Goal: Check status

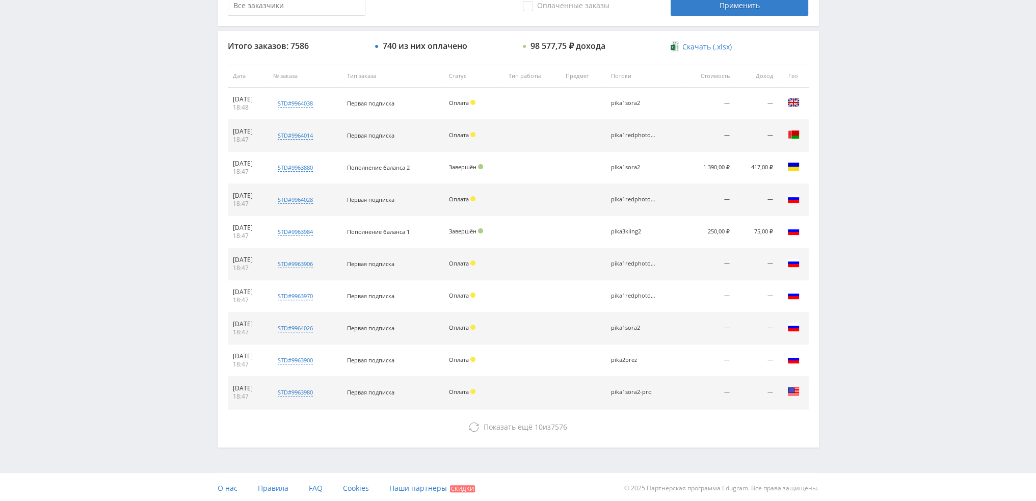
scroll to position [353, 0]
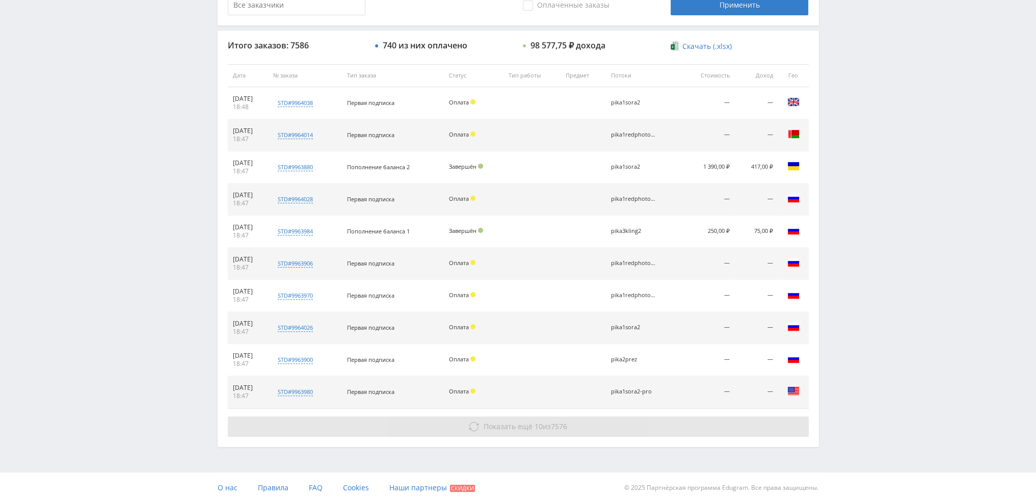
click at [529, 434] on button "Показать ещё 10 из 7576" at bounding box center [518, 427] width 581 height 20
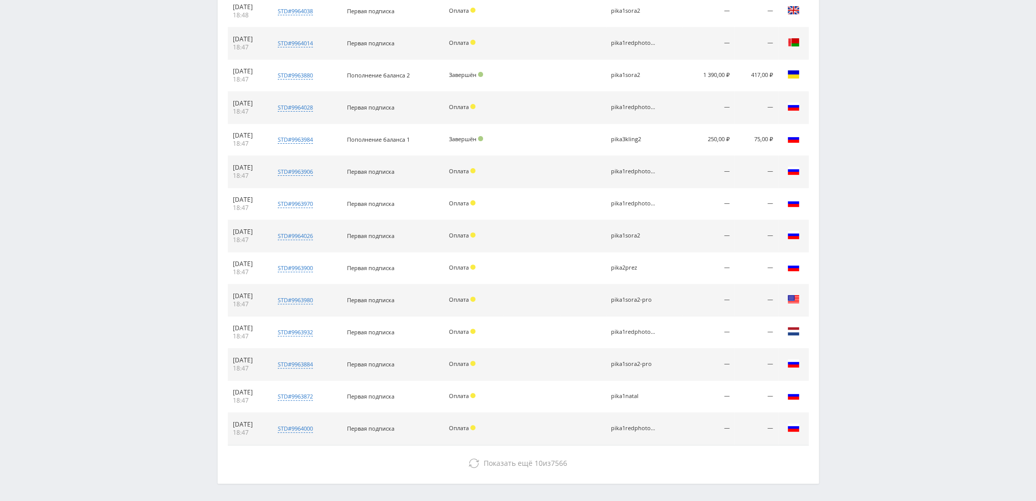
scroll to position [481, 0]
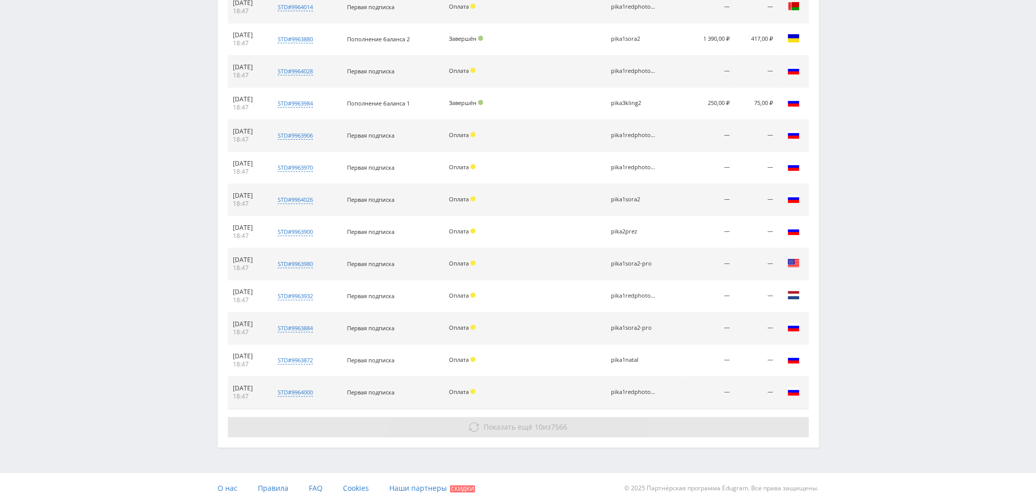
click at [555, 424] on span "7566" at bounding box center [559, 427] width 16 height 10
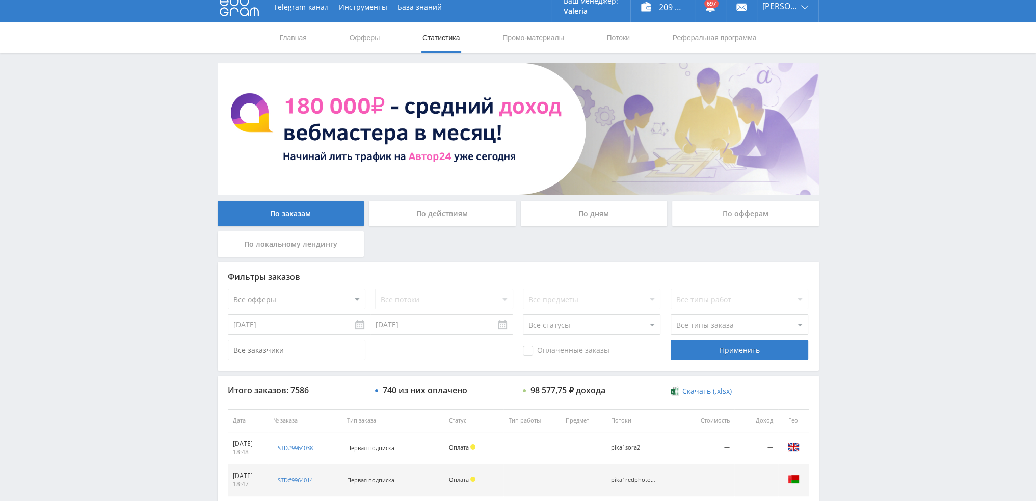
scroll to position [0, 0]
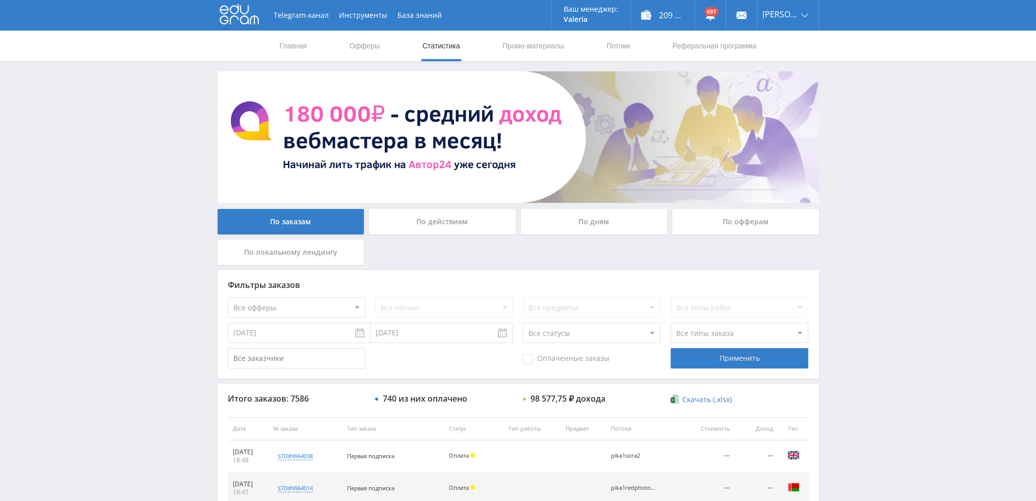
click at [576, 220] on div "По дням" at bounding box center [594, 221] width 147 height 25
click at [0, 0] on input "По дням" at bounding box center [0, 0] width 0 height 0
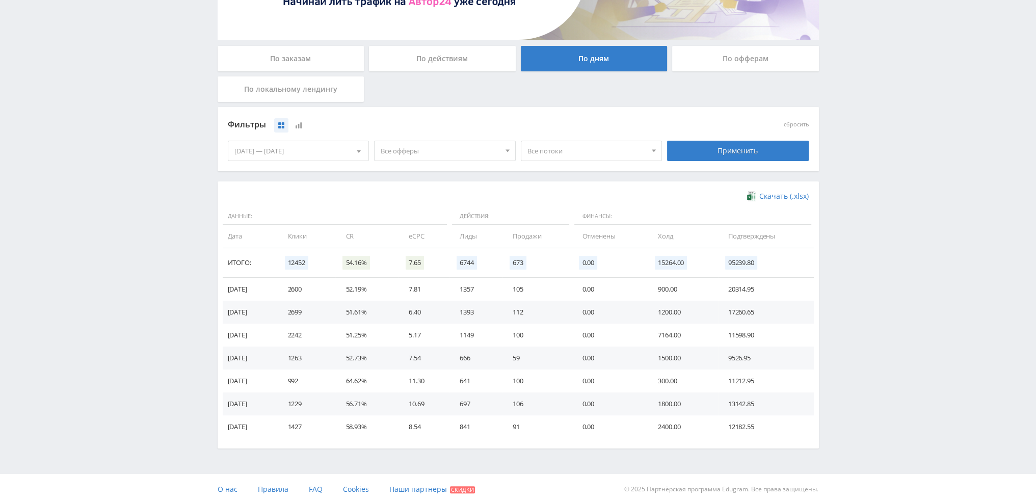
scroll to position [166, 0]
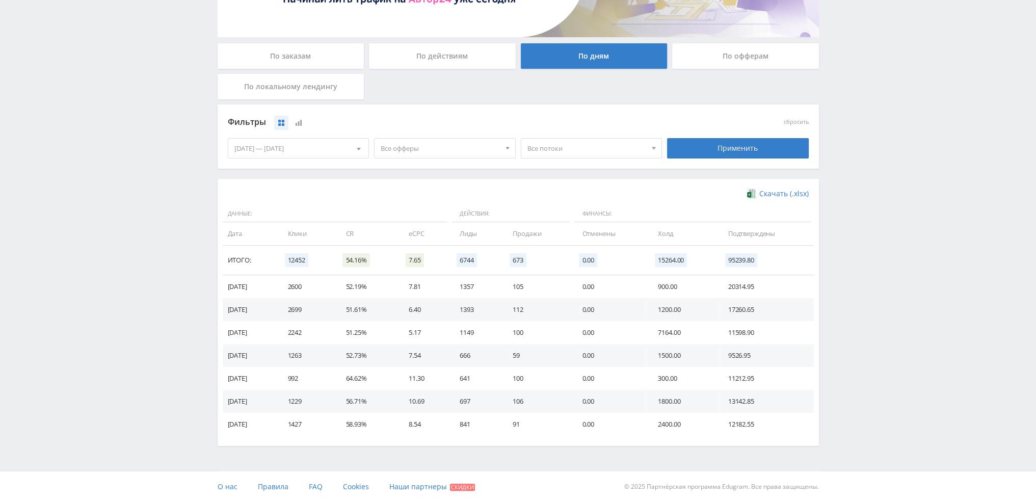
click at [417, 151] on span "Все офферы" at bounding box center [440, 148] width 119 height 19
click at [419, 211] on button "Кэмп" at bounding box center [445, 210] width 141 height 14
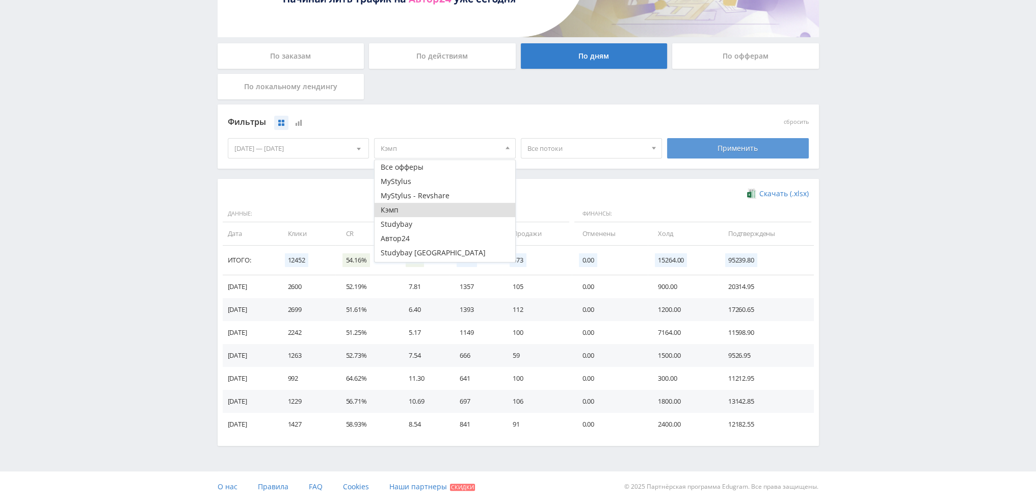
click at [750, 155] on div "Применить" at bounding box center [738, 148] width 142 height 20
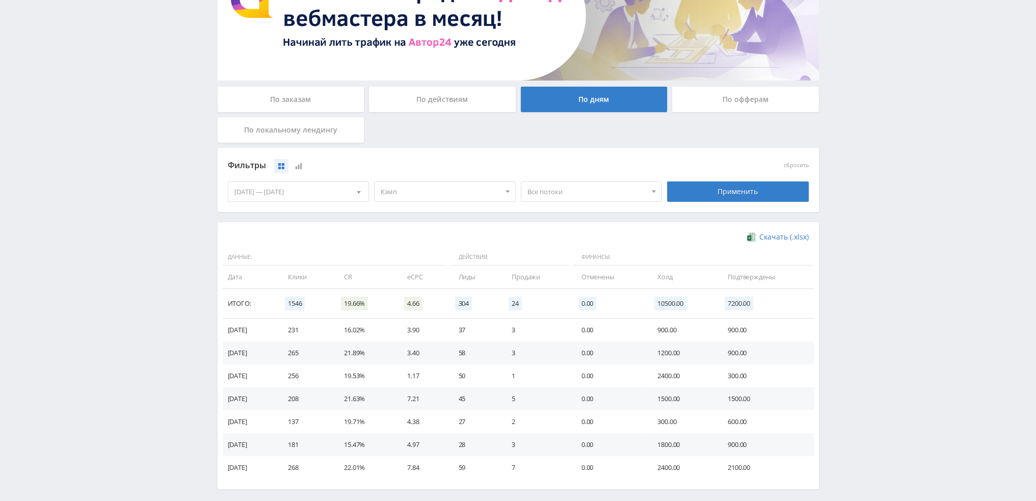
scroll to position [153, 0]
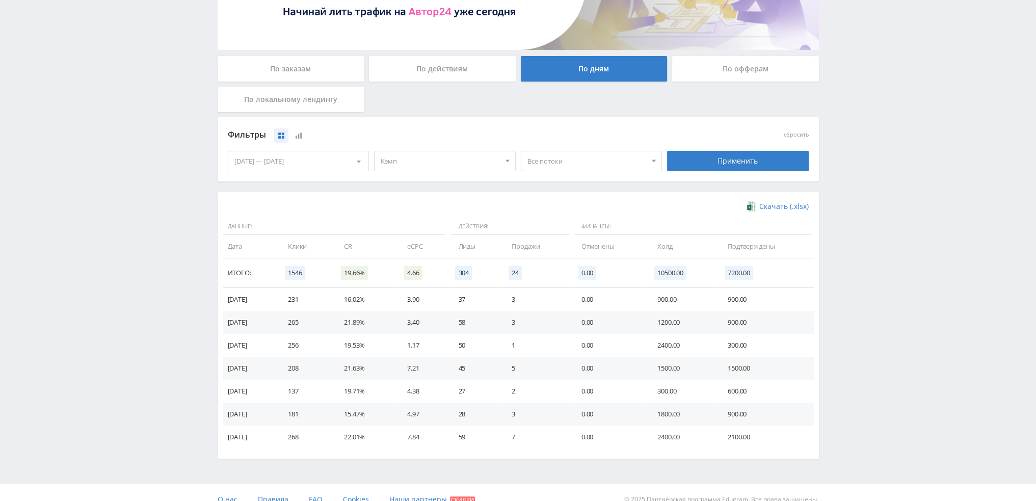
click at [413, 160] on span "Кэмп" at bounding box center [440, 160] width 119 height 19
click at [393, 226] on button "Кэмп" at bounding box center [445, 223] width 141 height 14
click at [395, 251] on button "Автор24" at bounding box center [445, 251] width 141 height 14
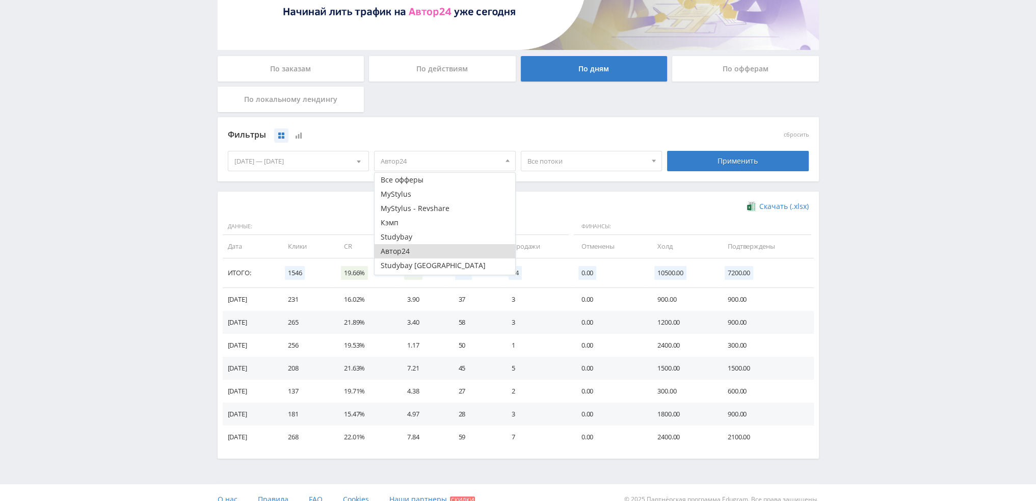
click at [710, 171] on div "Применить" at bounding box center [738, 161] width 142 height 20
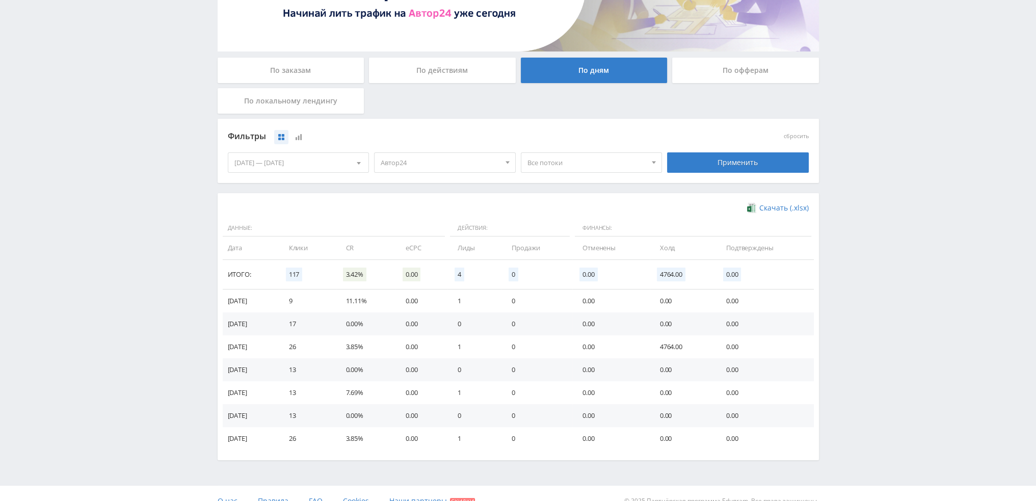
scroll to position [166, 0]
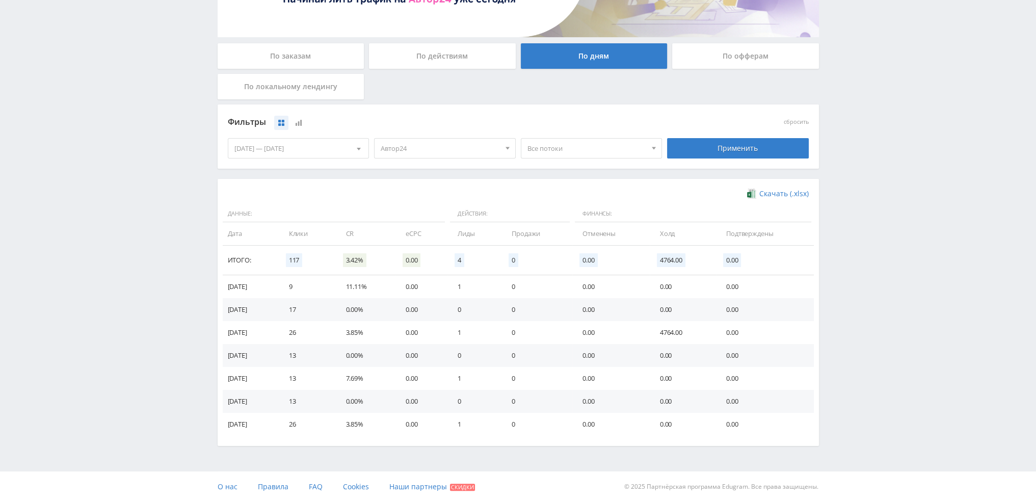
click at [421, 143] on span "Автор24" at bounding box center [440, 148] width 119 height 19
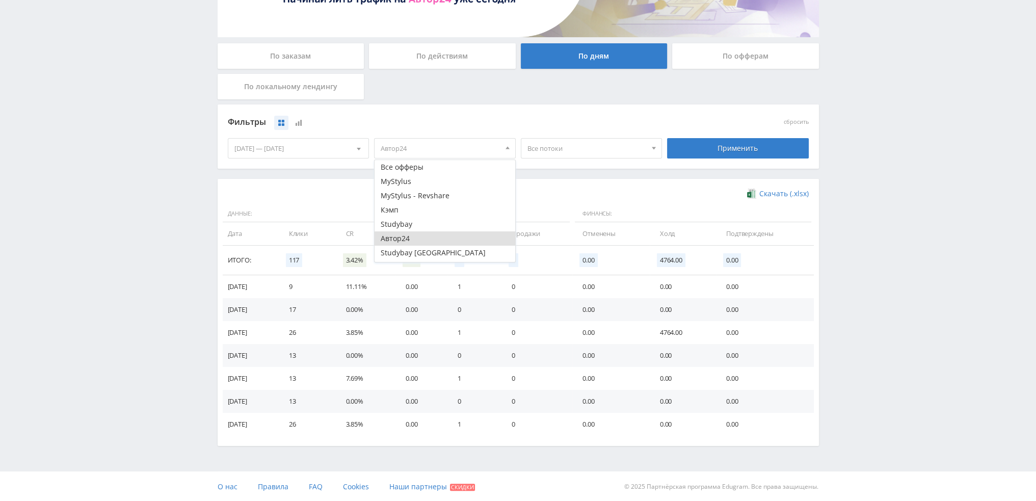
click at [409, 235] on button "Автор24" at bounding box center [445, 238] width 141 height 14
click at [417, 197] on button "MyStylus - Revshare" at bounding box center [445, 196] width 141 height 14
drag, startPoint x: 429, startPoint y: 183, endPoint x: 536, endPoint y: 173, distance: 107.5
click at [431, 182] on button "MyStylus" at bounding box center [445, 181] width 141 height 14
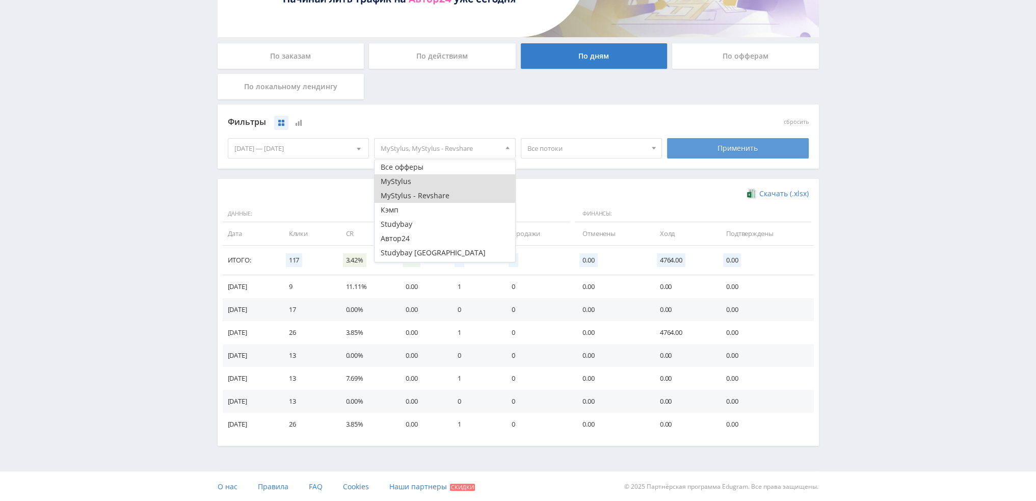
drag, startPoint x: 772, startPoint y: 141, endPoint x: 809, endPoint y: 156, distance: 39.6
click at [773, 141] on div "Применить" at bounding box center [738, 148] width 142 height 20
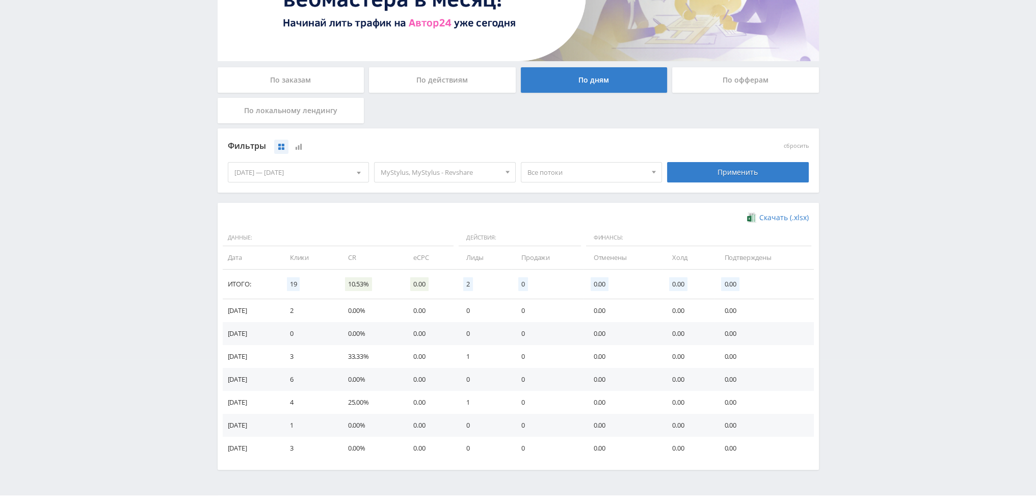
scroll to position [166, 0]
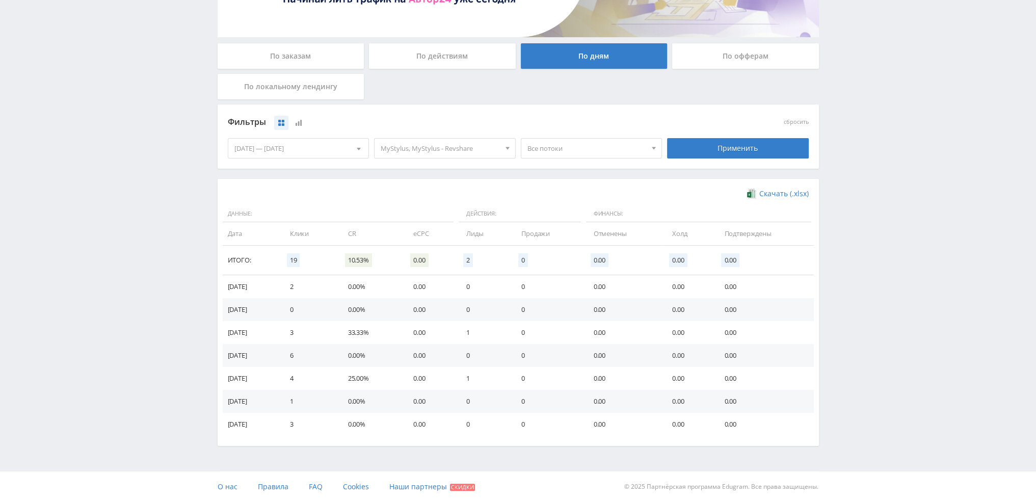
click at [408, 144] on span "MyStylus, MyStylus - Revshare" at bounding box center [440, 148] width 119 height 19
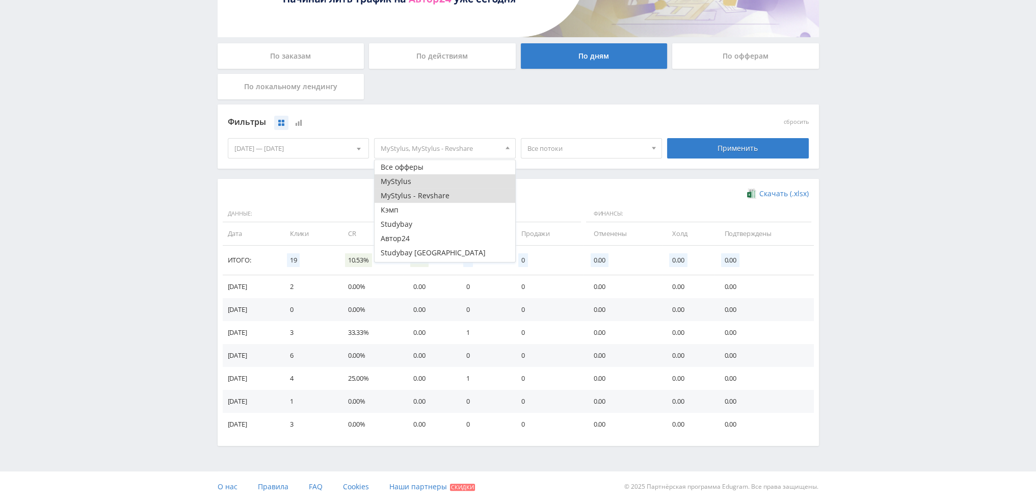
click at [399, 197] on button "MyStylus - Revshare" at bounding box center [445, 196] width 141 height 14
click at [404, 182] on button "MyStylus" at bounding box center [445, 181] width 141 height 14
click at [420, 256] on button "Study AI (RevShare)" at bounding box center [445, 255] width 141 height 14
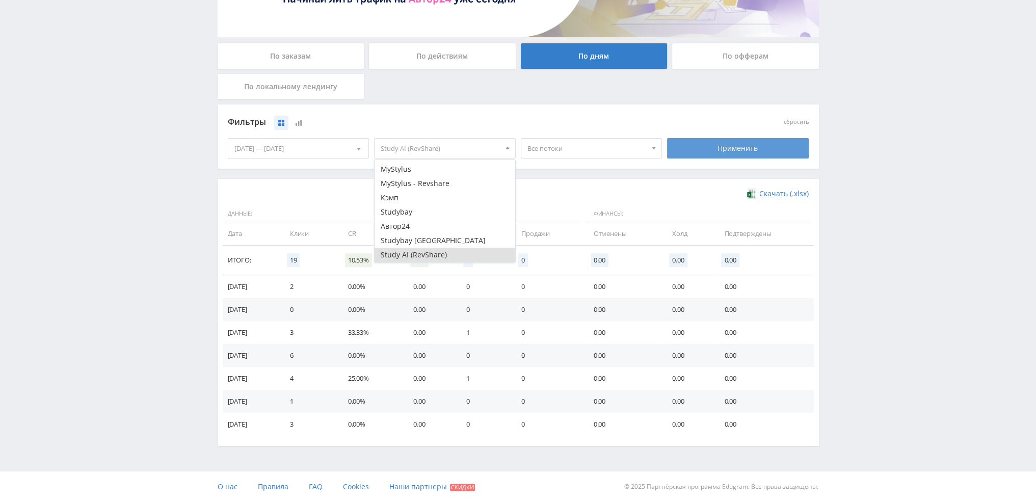
click at [712, 146] on div "Применить" at bounding box center [738, 148] width 142 height 20
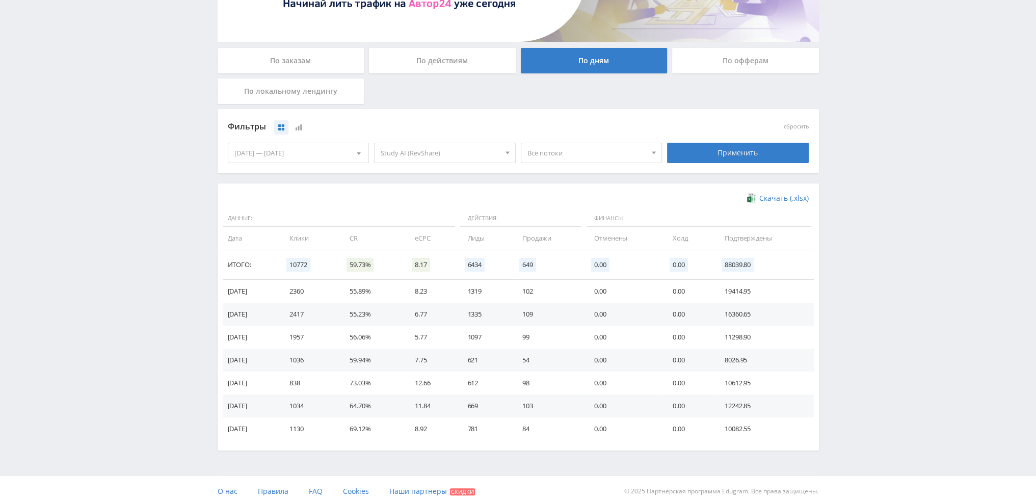
scroll to position [166, 0]
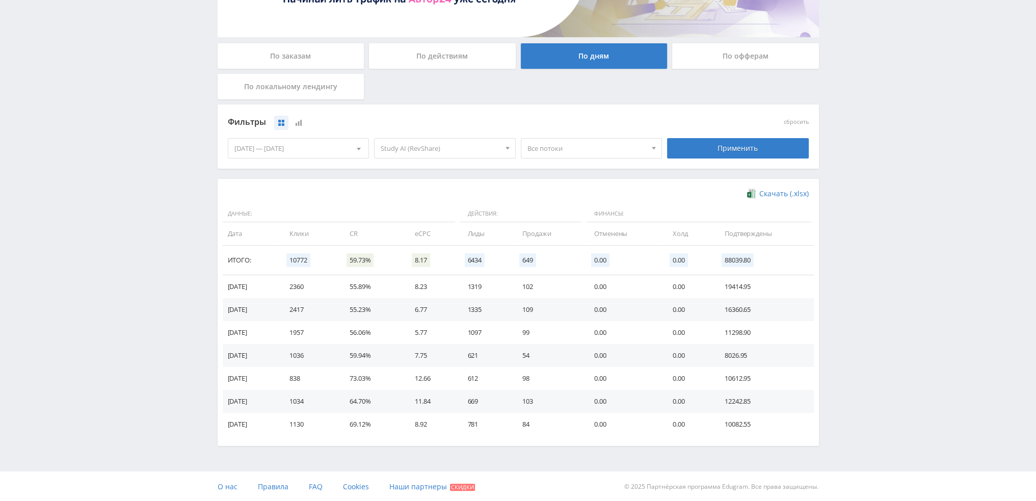
click at [394, 140] on span "Study AI (RevShare)" at bounding box center [440, 148] width 119 height 19
click at [408, 249] on button "Study AI (RevShare)" at bounding box center [445, 255] width 141 height 14
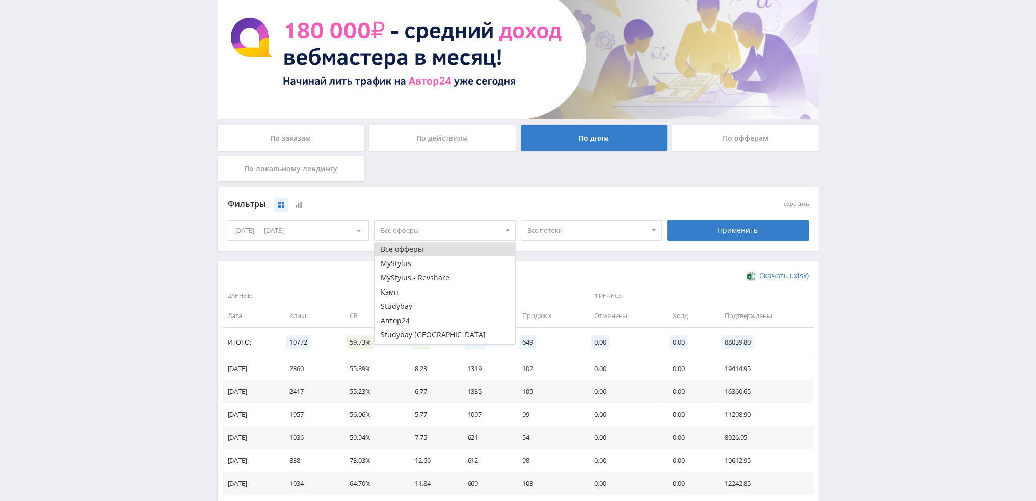
scroll to position [13, 0]
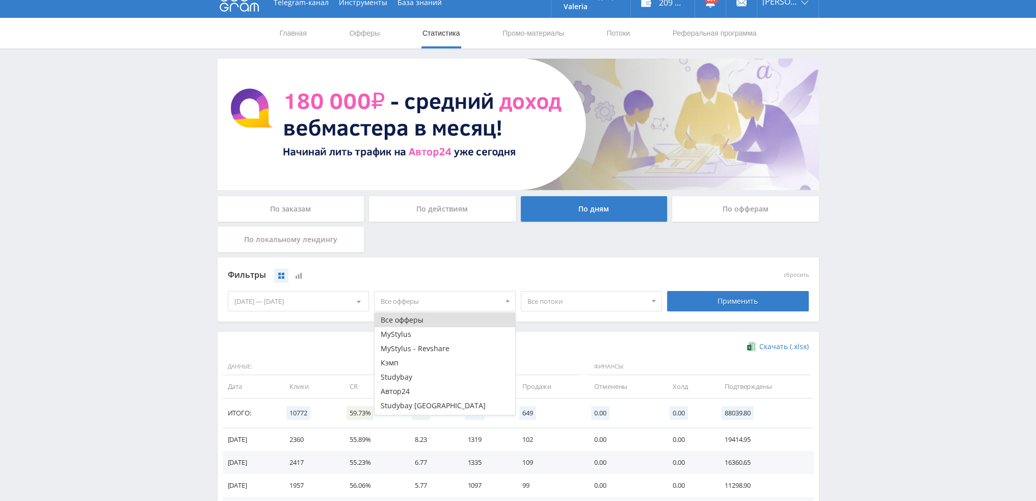
click at [454, 269] on div "Фильтры" at bounding box center [445, 275] width 435 height 15
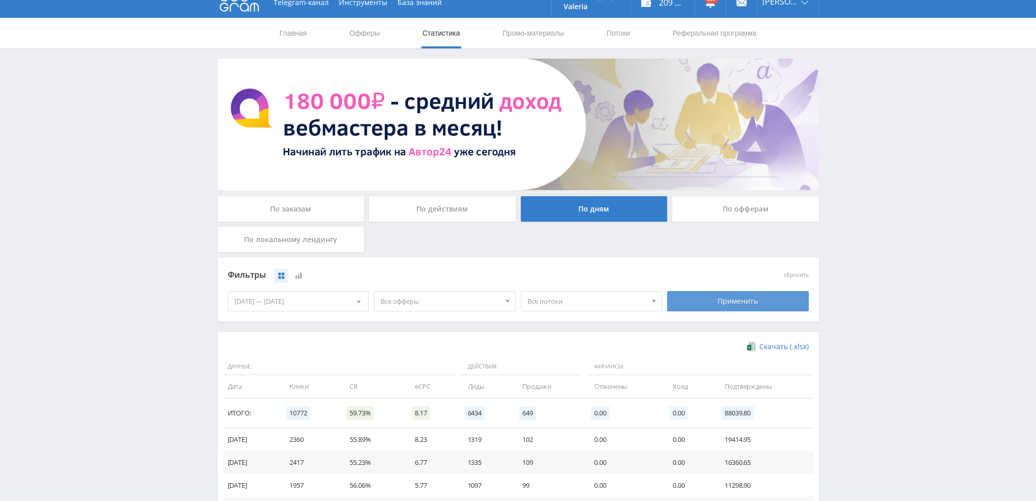
click at [695, 301] on div "Применить" at bounding box center [738, 301] width 142 height 20
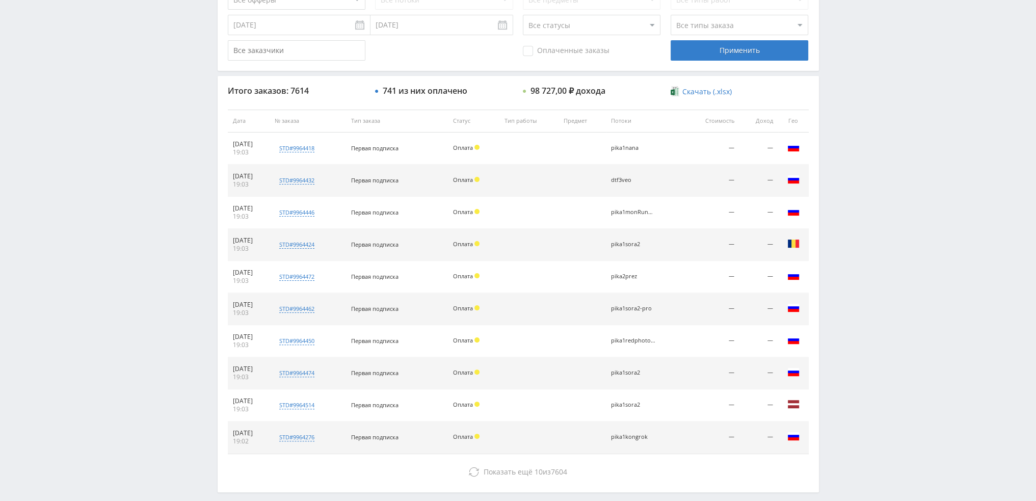
scroll to position [353, 0]
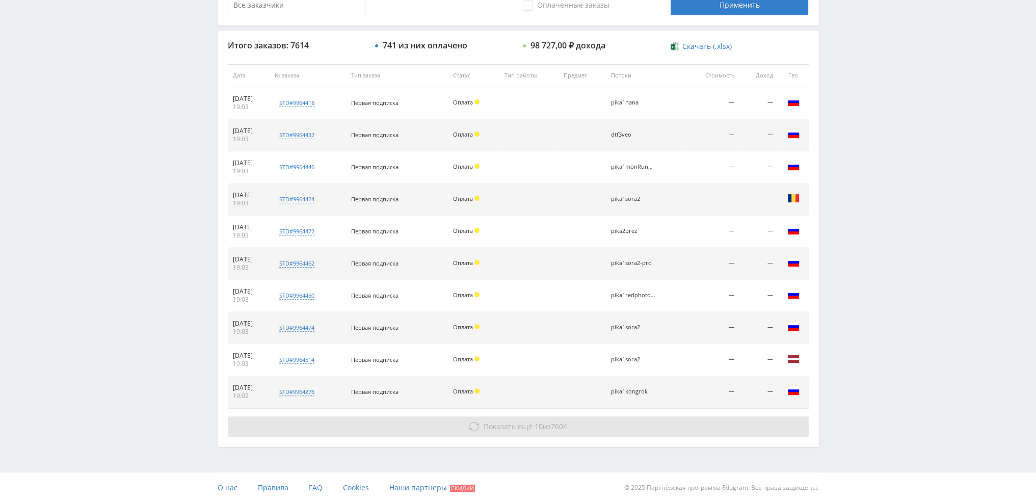
click at [535, 431] on button "Показать ещё 10 из 7604" at bounding box center [518, 427] width 581 height 20
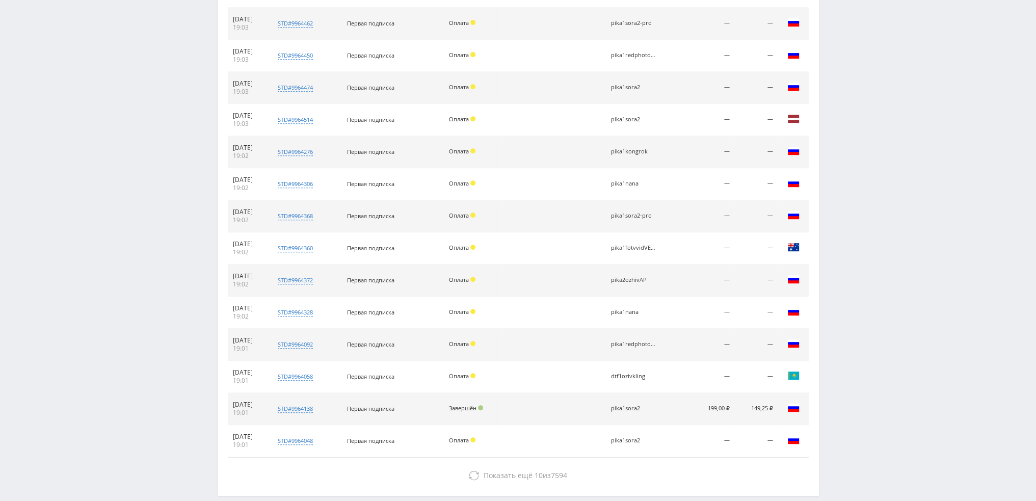
scroll to position [642, 0]
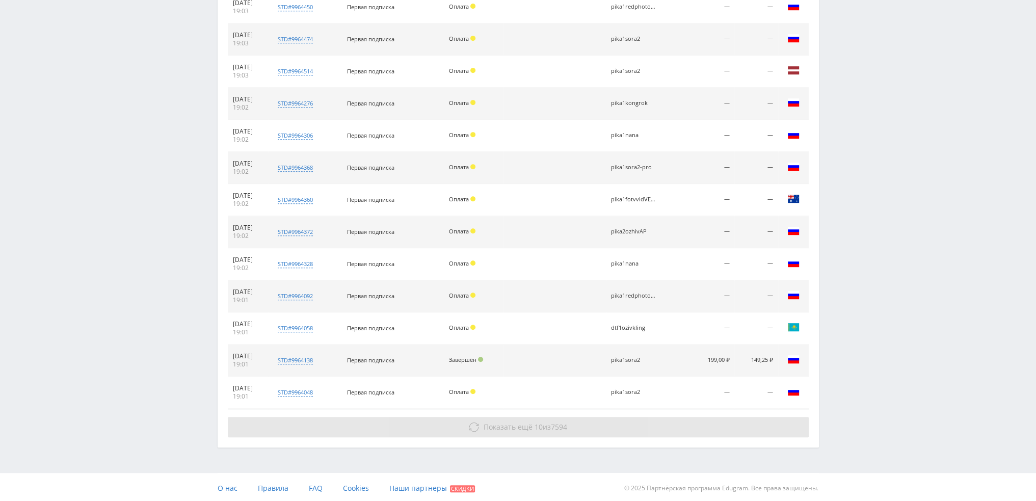
click at [400, 424] on button "Показать ещё 10 из 7594" at bounding box center [518, 427] width 581 height 20
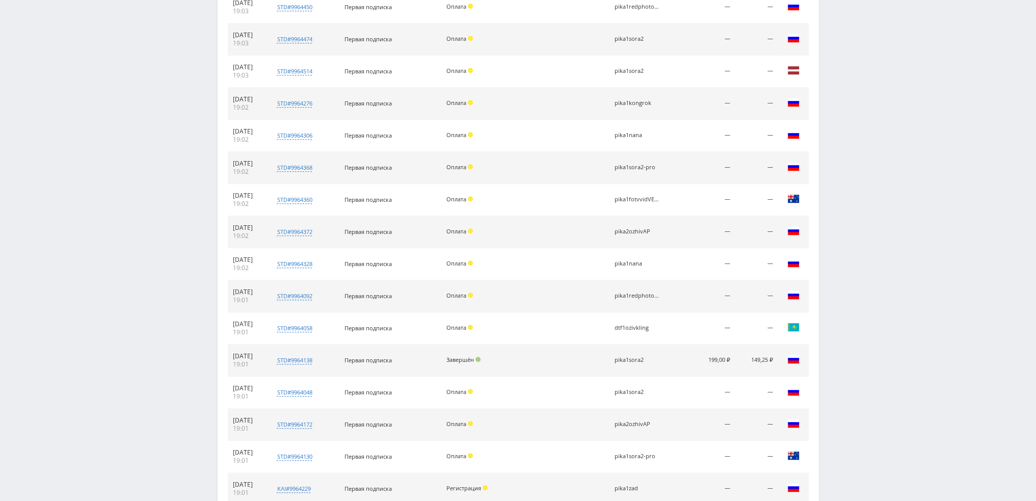
scroll to position [930, 0]
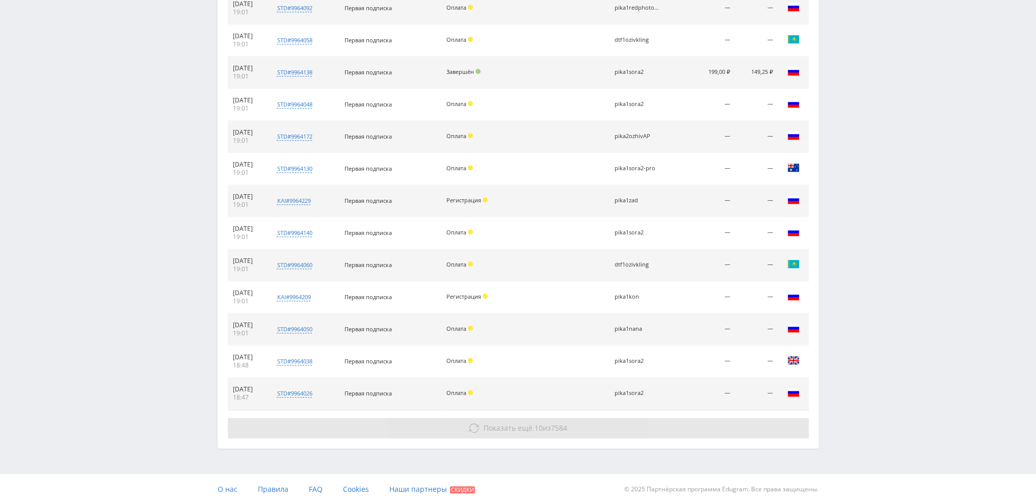
click at [426, 421] on button "Показать ещё 10 из 7584" at bounding box center [518, 428] width 581 height 20
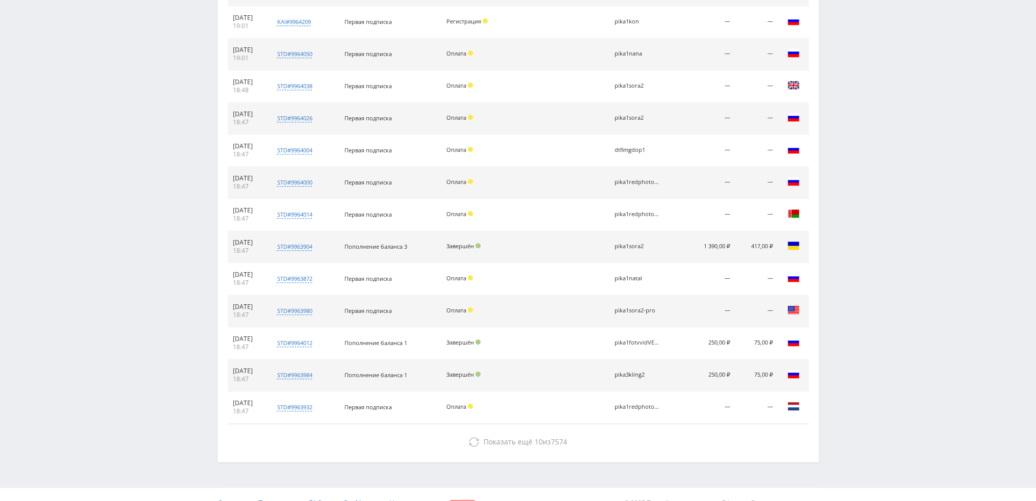
scroll to position [1218, 0]
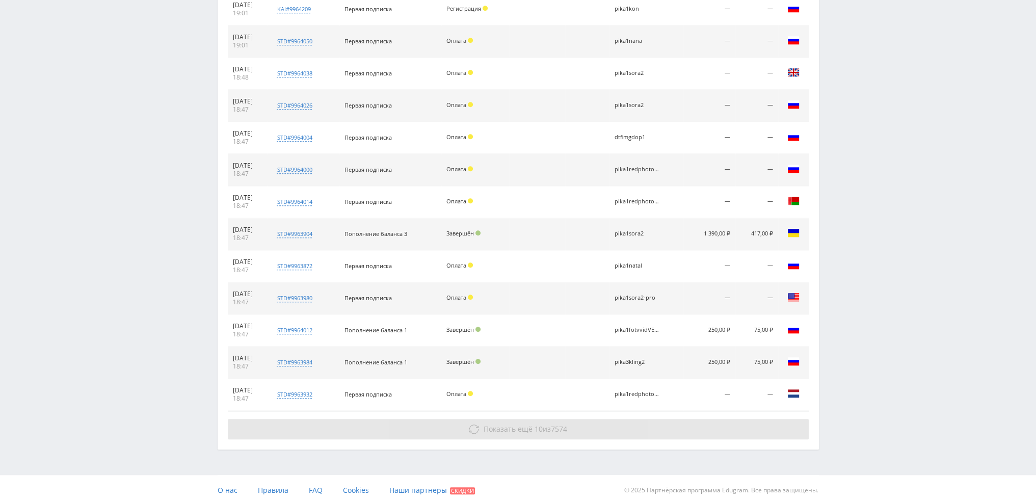
click at [386, 432] on button "Показать ещё 10 из 7574" at bounding box center [518, 429] width 581 height 20
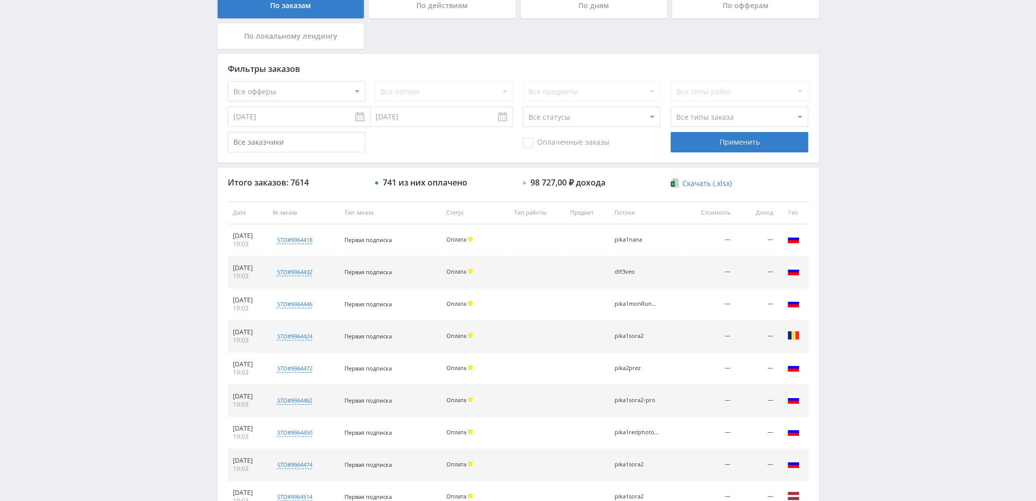
scroll to position [0, 0]
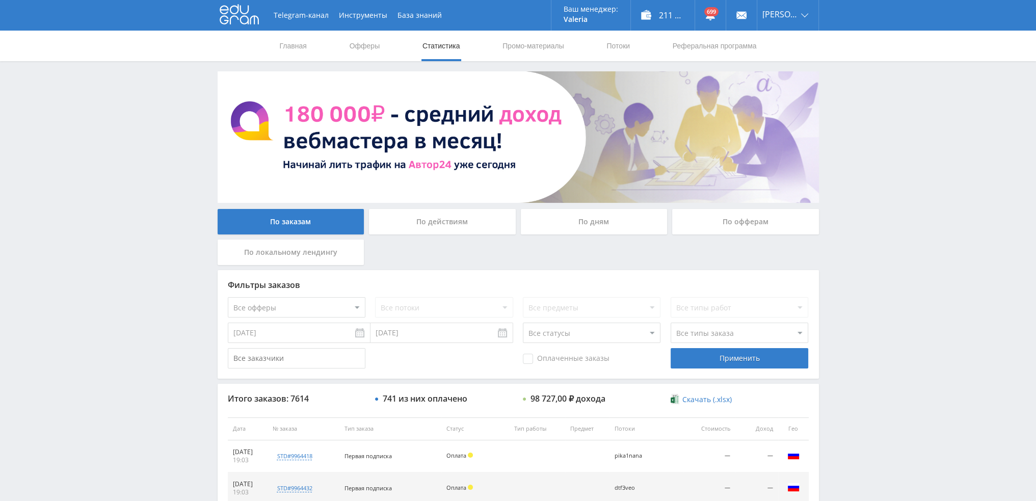
click at [579, 222] on div "По дням" at bounding box center [594, 221] width 147 height 25
click at [0, 0] on input "По дням" at bounding box center [0, 0] width 0 height 0
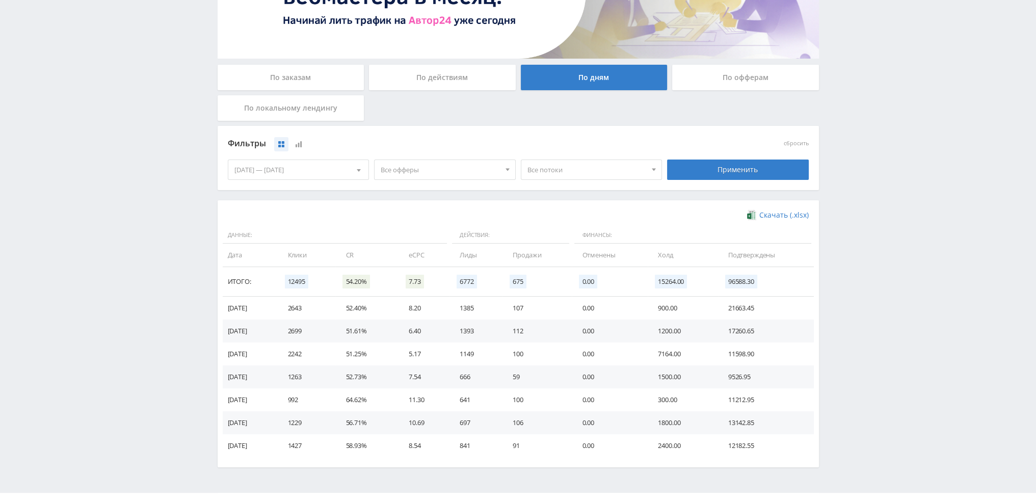
scroll to position [166, 0]
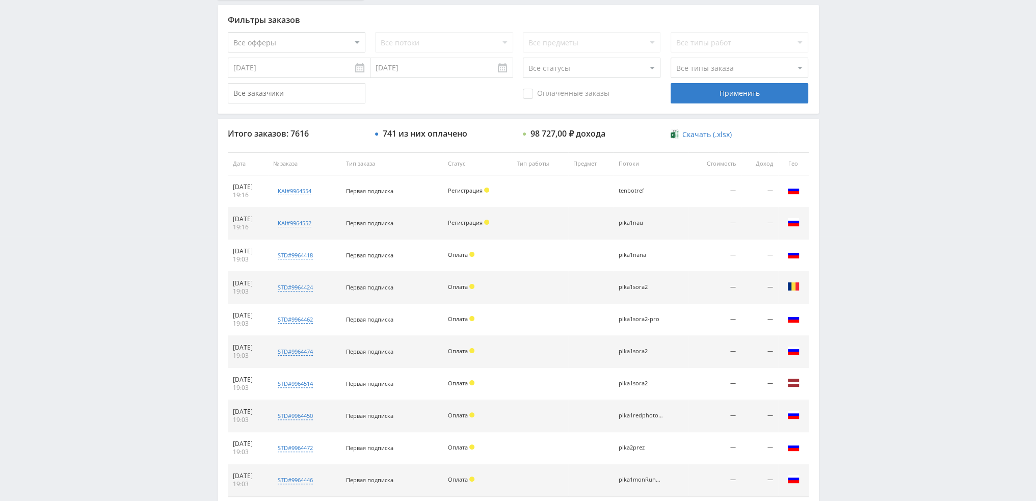
scroll to position [149, 0]
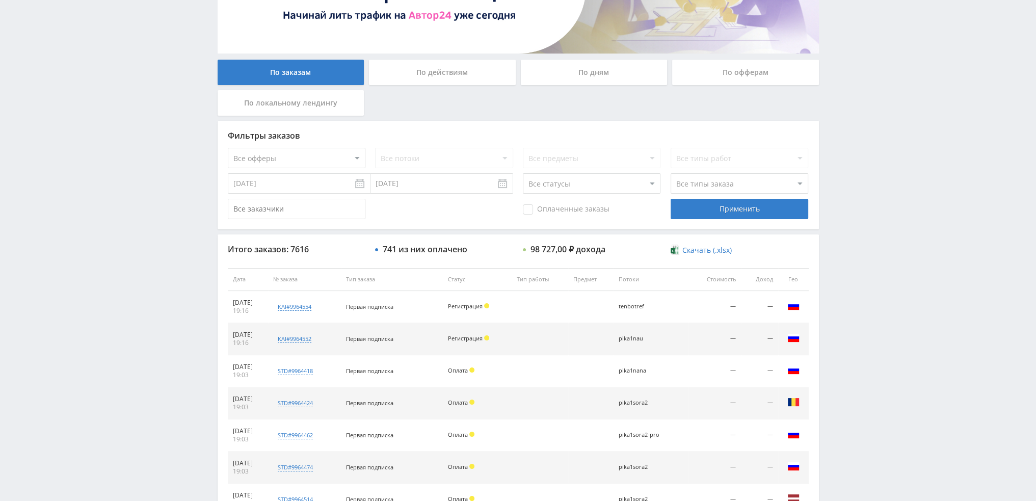
click at [422, 76] on div "По действиям" at bounding box center [442, 72] width 147 height 25
click at [0, 0] on input "По действиям" at bounding box center [0, 0] width 0 height 0
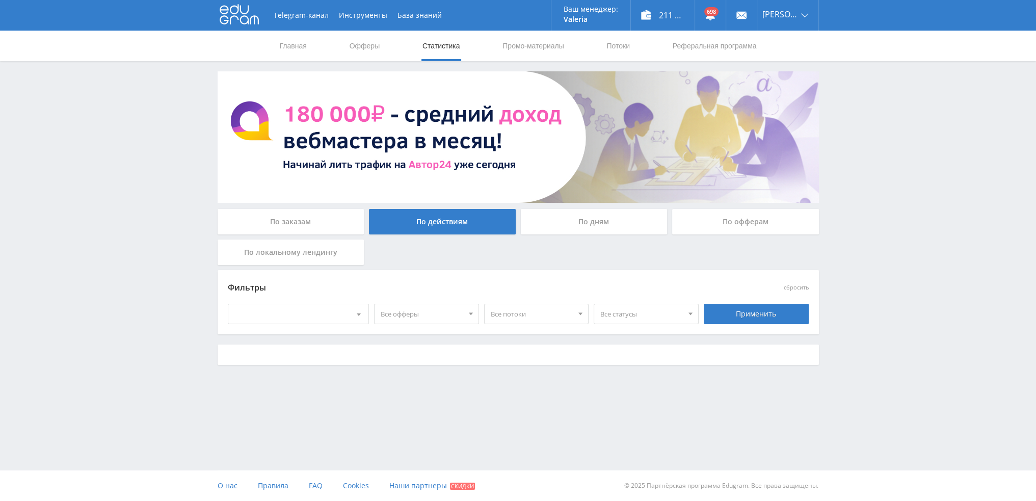
scroll to position [0, 0]
click at [619, 44] on link "Потоки" at bounding box center [622, 46] width 25 height 31
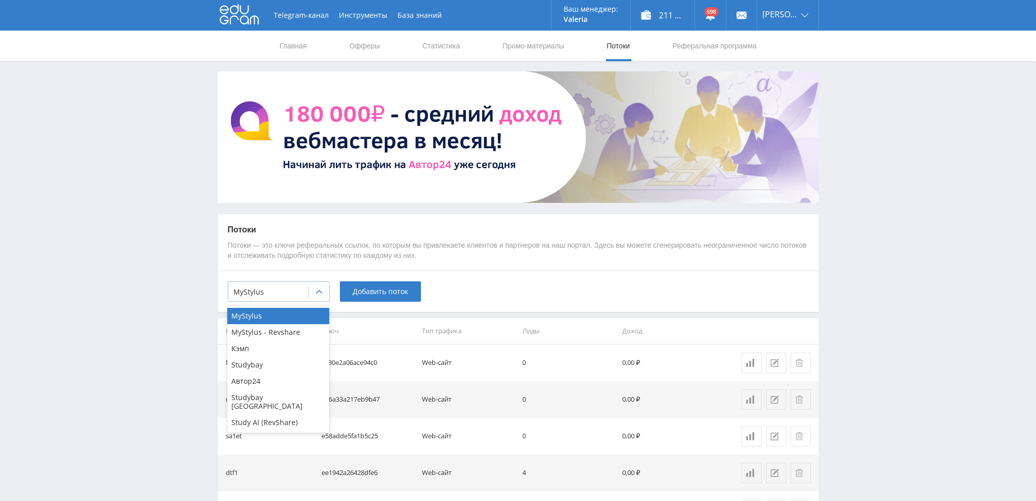
click at [300, 292] on div at bounding box center [268, 292] width 70 height 10
click at [277, 414] on div "Study AI (RevShare)" at bounding box center [278, 422] width 102 height 16
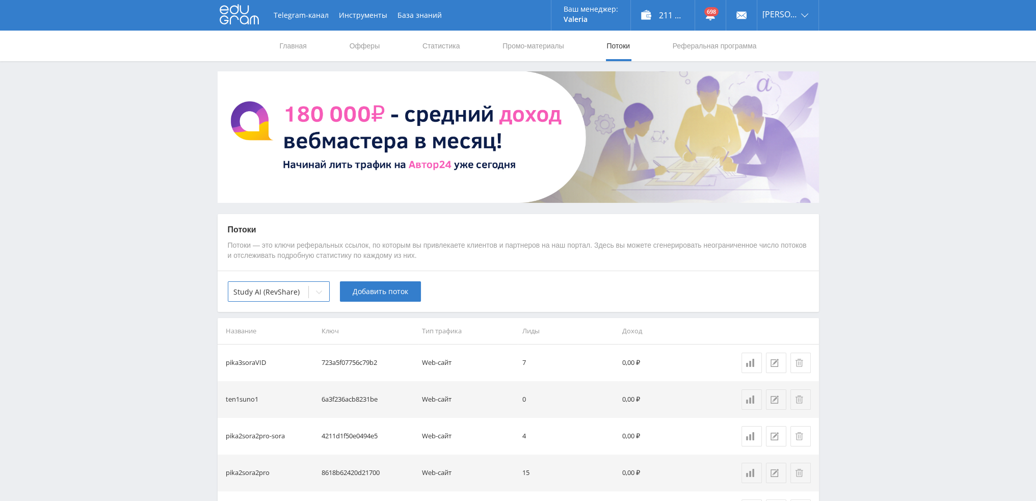
click at [538, 283] on div "option Study AI (RevShare), selected. Study AI (RevShare) Добавить поток" at bounding box center [519, 291] width 602 height 41
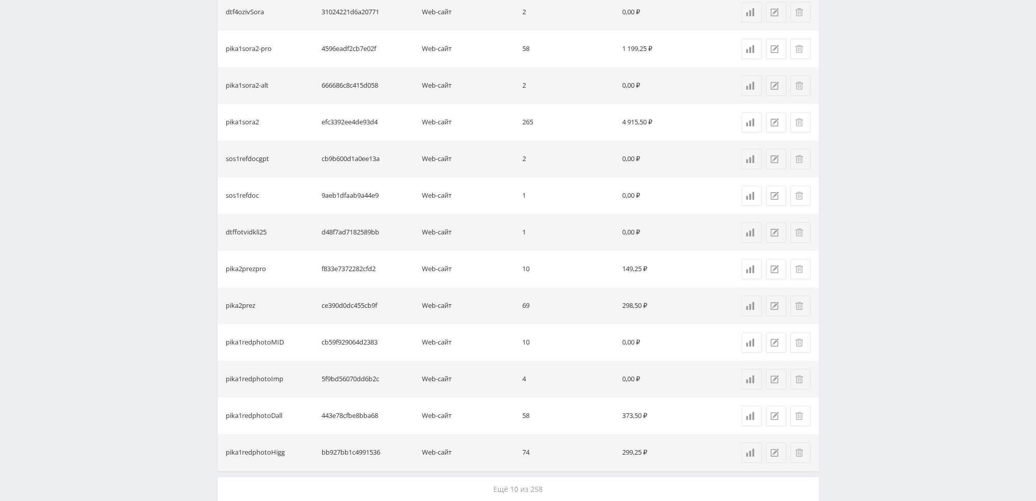
scroll to position [659, 0]
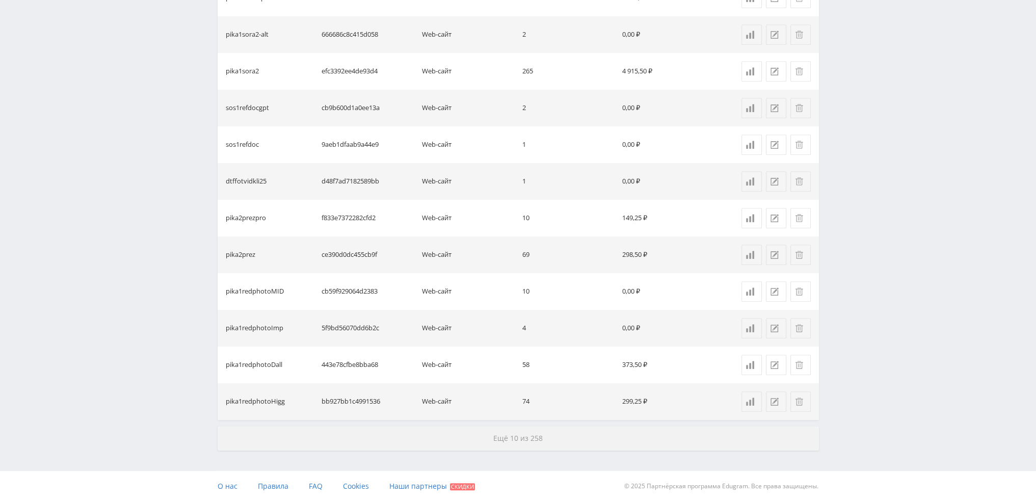
click at [502, 439] on span "Ещё 10 из 258" at bounding box center [517, 438] width 49 height 10
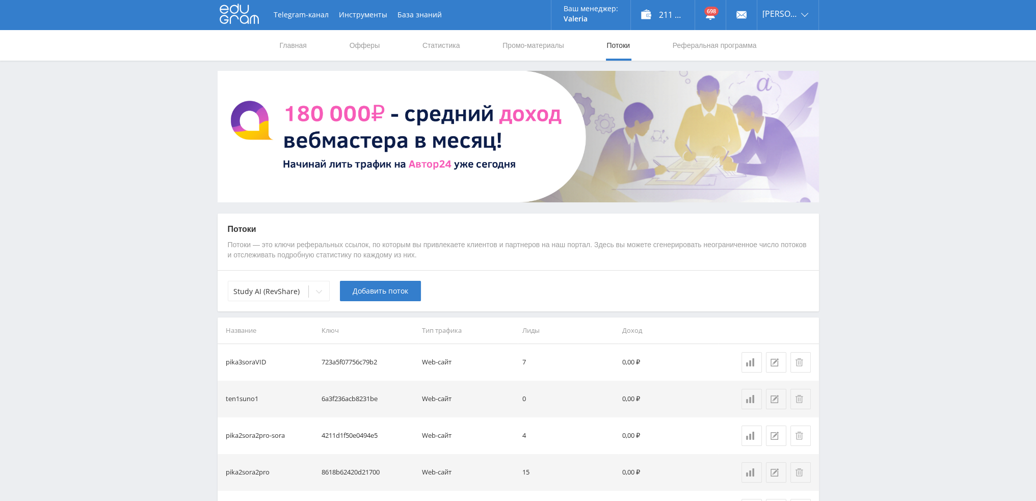
scroll to position [0, 0]
click at [424, 40] on link "Статистика" at bounding box center [442, 46] width 40 height 31
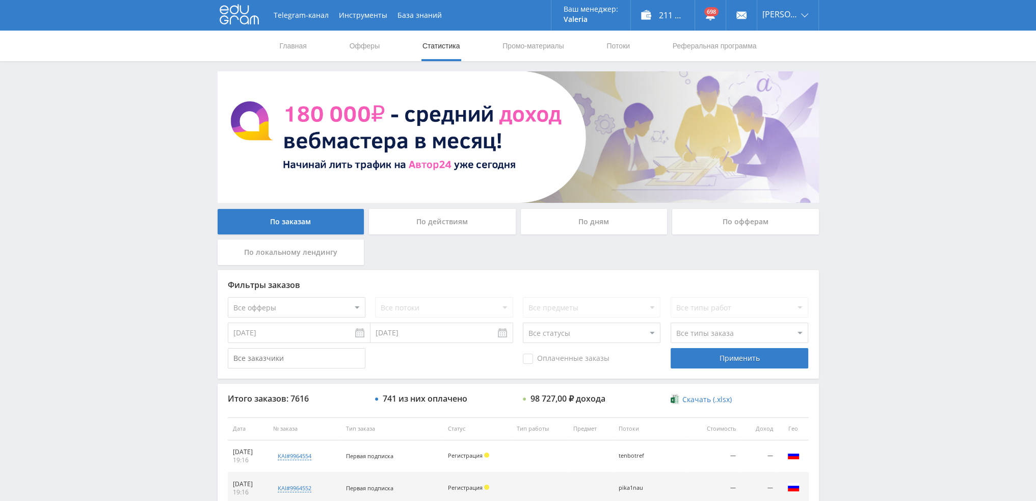
click at [604, 233] on div "По дням" at bounding box center [594, 221] width 147 height 25
click at [0, 0] on input "По дням" at bounding box center [0, 0] width 0 height 0
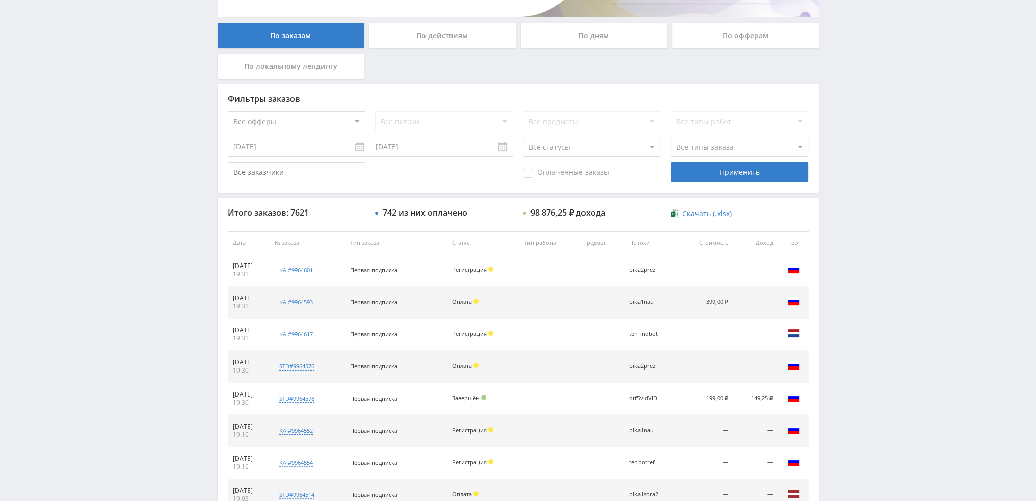
scroll to position [353, 0]
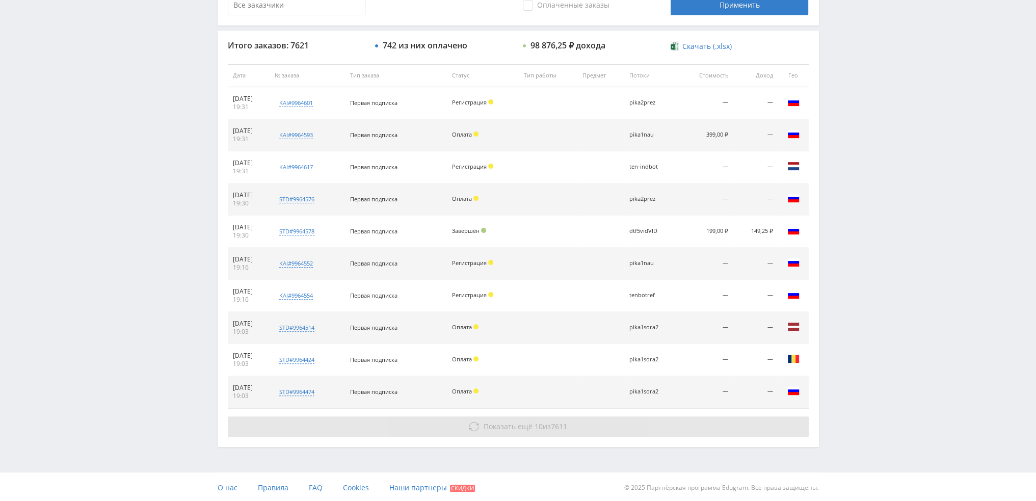
click at [560, 418] on button "Показать ещё 10 из 7611" at bounding box center [518, 427] width 581 height 20
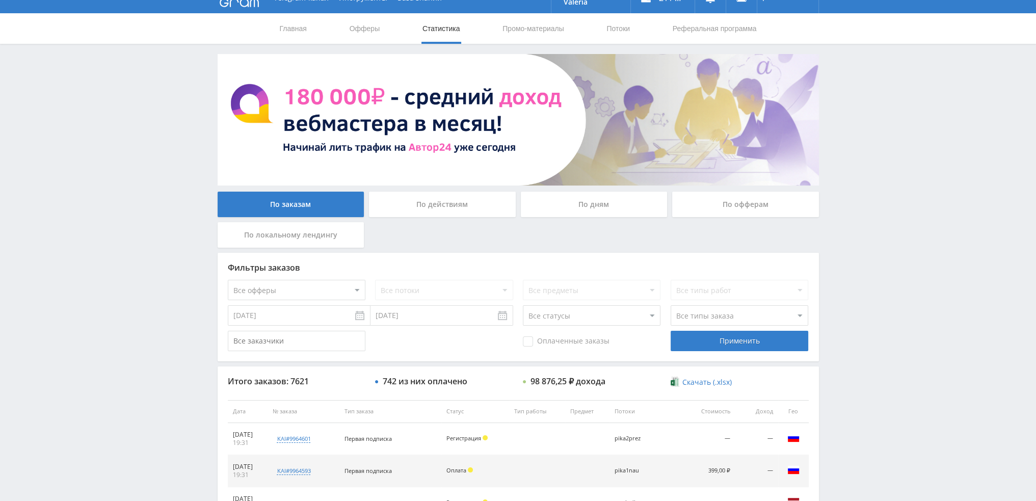
scroll to position [17, 0]
click at [606, 205] on div "По дням" at bounding box center [594, 204] width 147 height 25
click at [0, 0] on input "По дням" at bounding box center [0, 0] width 0 height 0
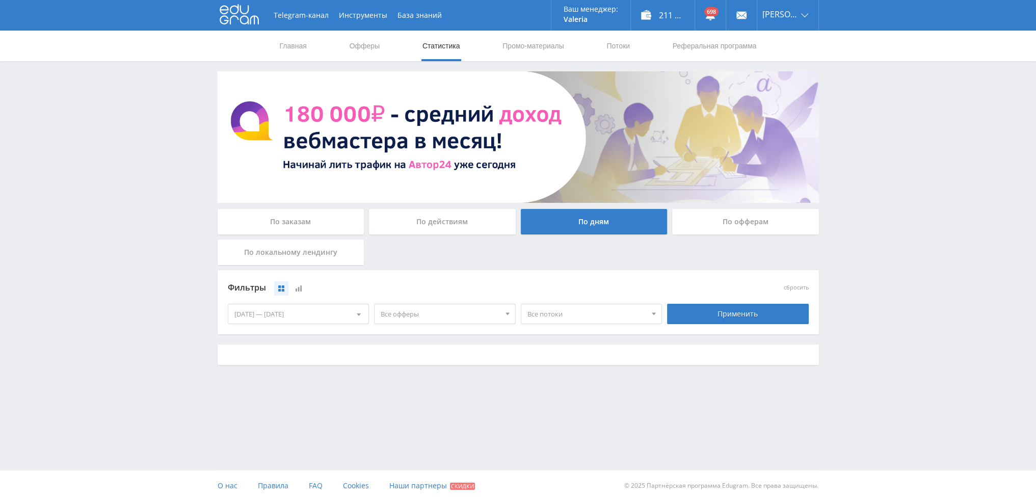
scroll to position [0, 0]
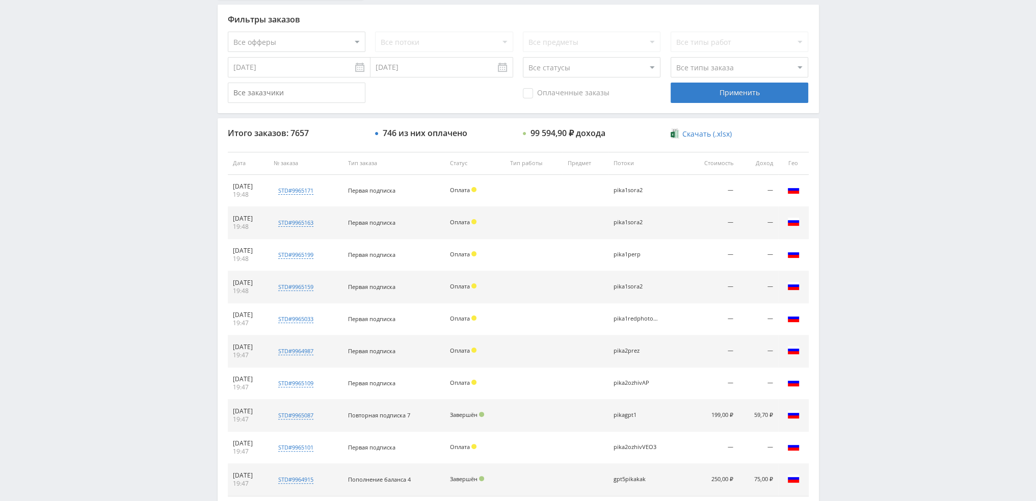
scroll to position [353, 0]
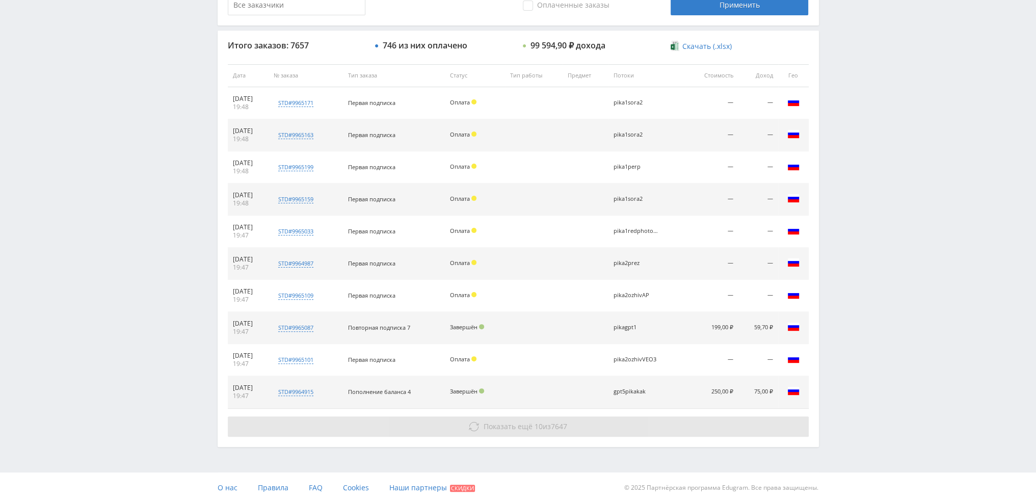
click at [569, 421] on button "Показать ещё 10 из 7647" at bounding box center [518, 427] width 581 height 20
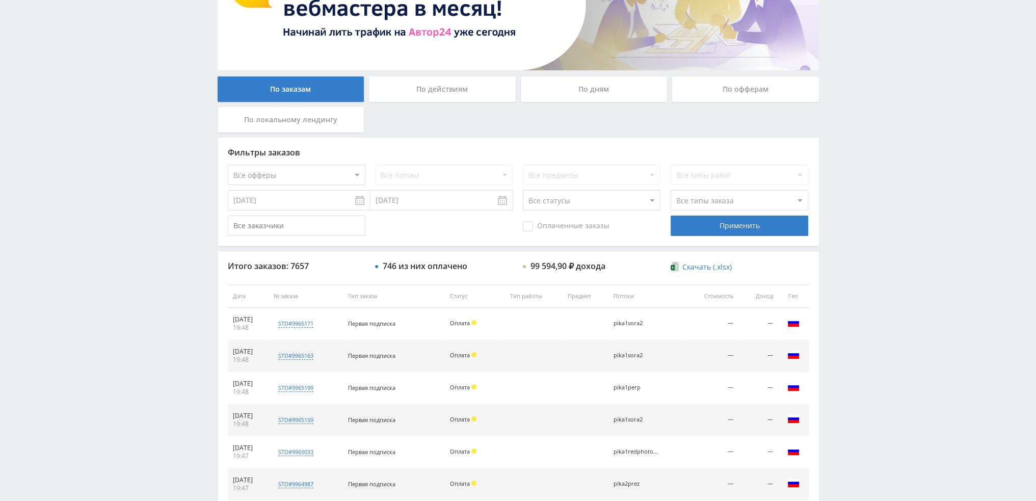
scroll to position [0, 0]
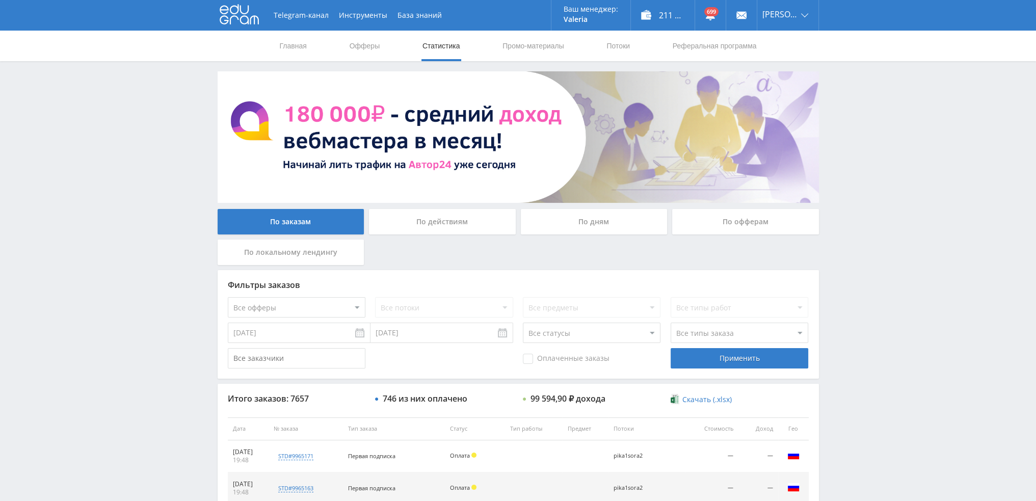
click at [597, 226] on div "По дням" at bounding box center [594, 221] width 147 height 25
click at [0, 0] on input "По дням" at bounding box center [0, 0] width 0 height 0
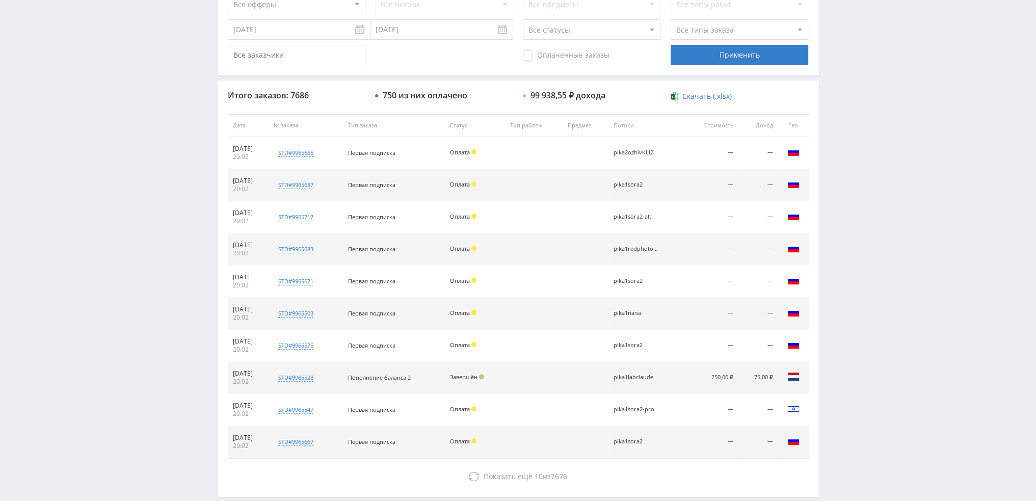
scroll to position [353, 0]
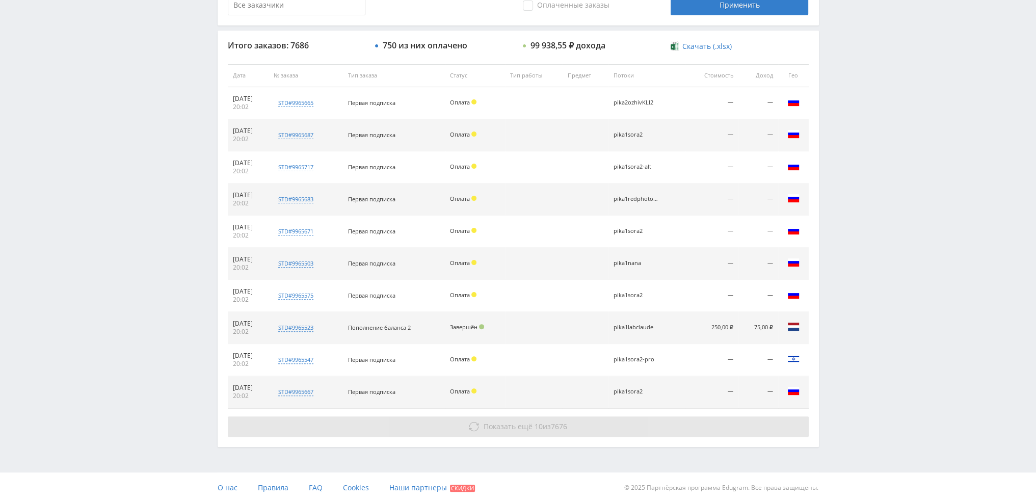
click at [541, 424] on span "Показать ещё 10 из 7676" at bounding box center [526, 427] width 84 height 10
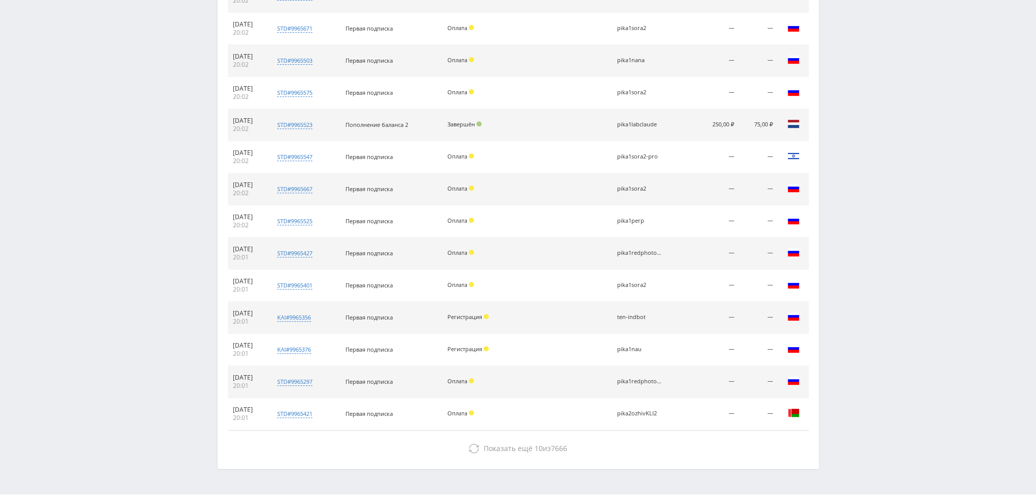
scroll to position [578, 0]
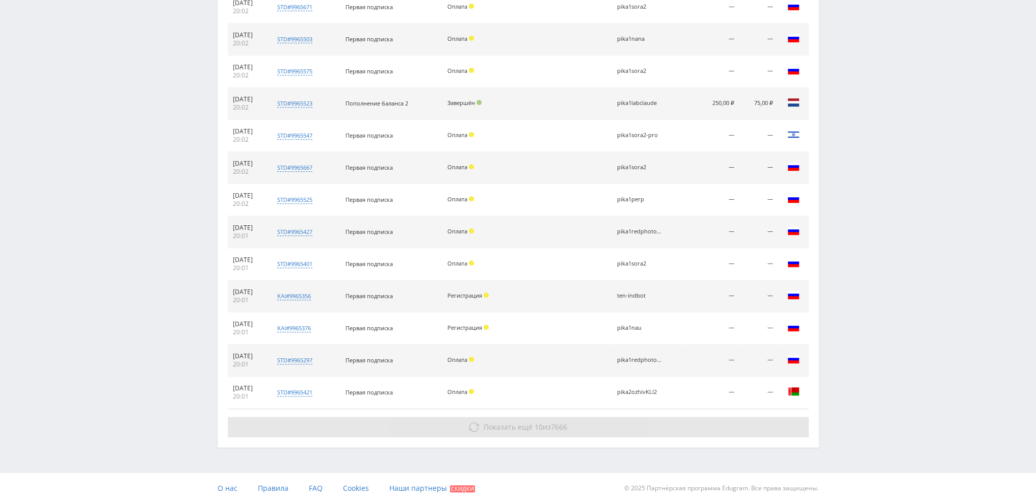
click at [530, 422] on span "Показать ещё" at bounding box center [508, 427] width 49 height 10
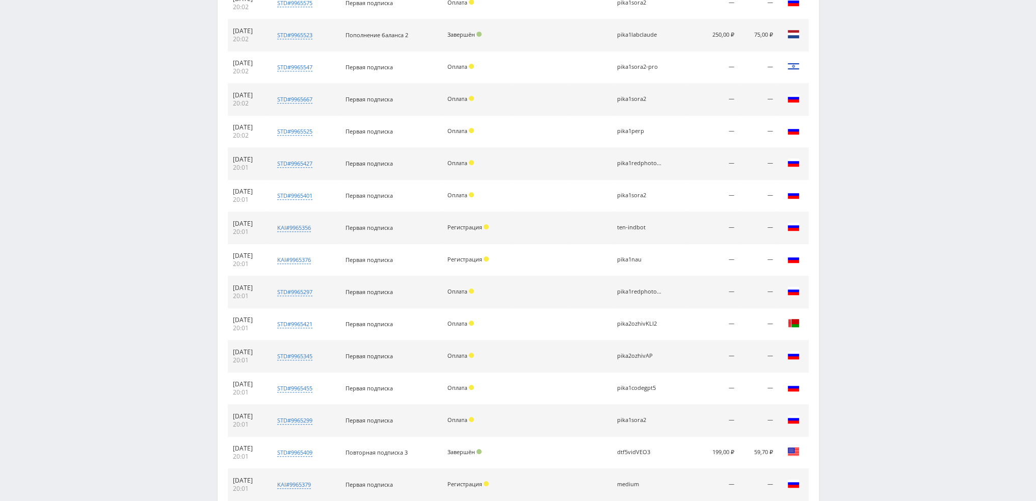
scroll to position [801, 0]
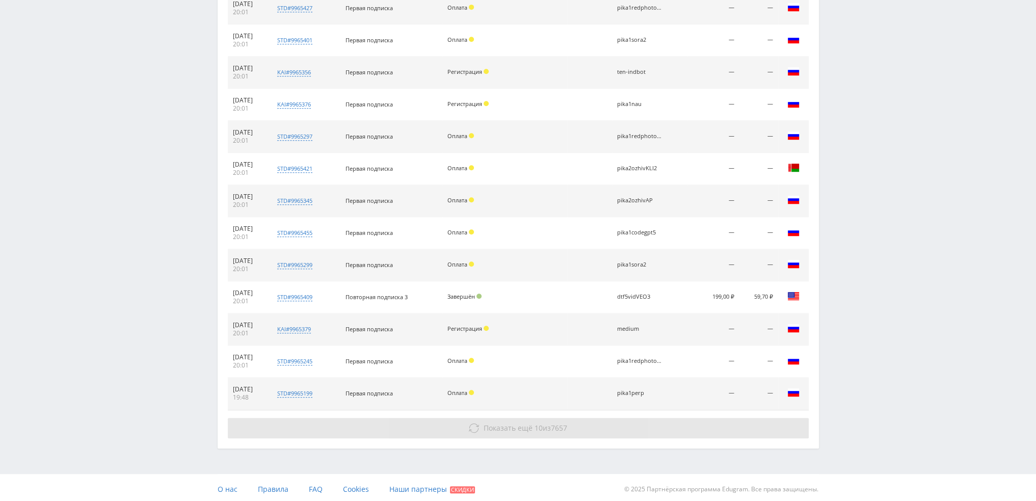
click at [524, 427] on span "Показать ещё" at bounding box center [508, 428] width 49 height 10
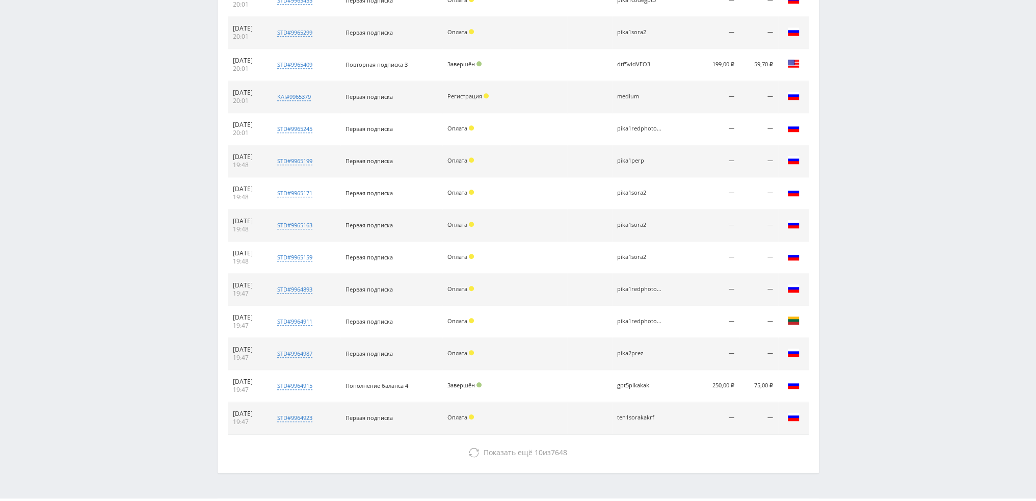
scroll to position [1058, 0]
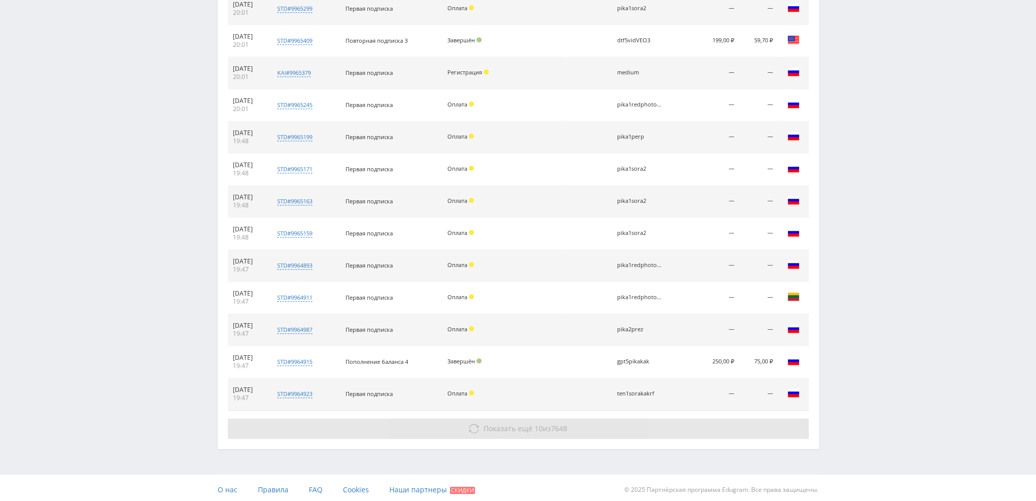
click at [525, 424] on span "Показать ещё" at bounding box center [508, 429] width 49 height 10
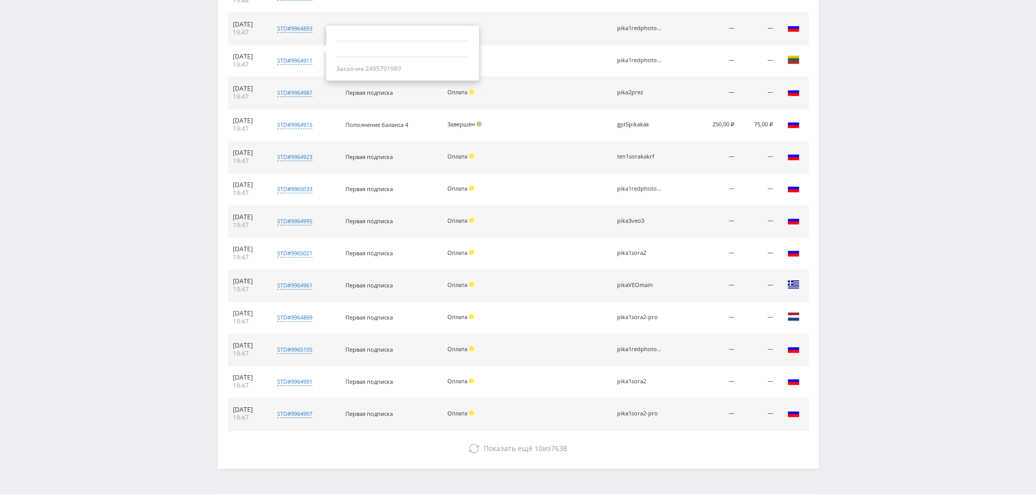
scroll to position [1313, 0]
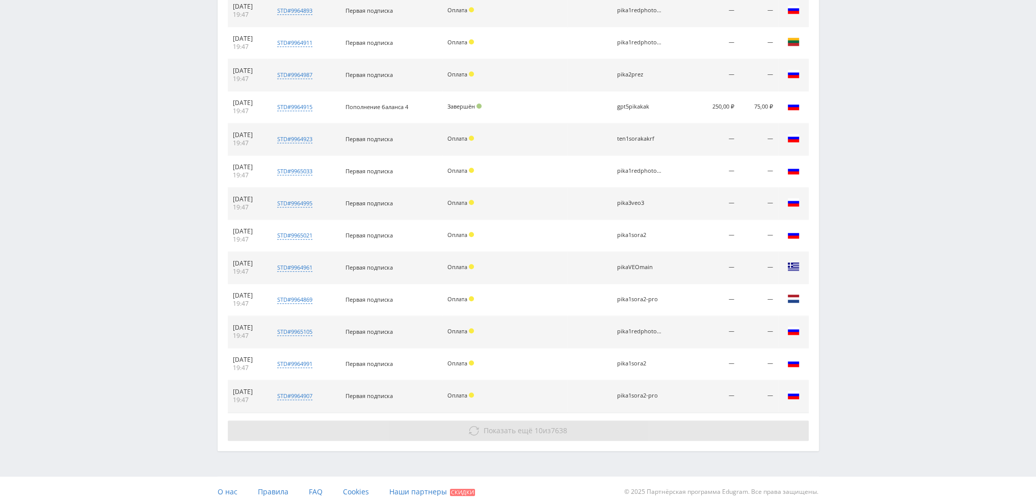
click at [527, 428] on span "Показать ещё" at bounding box center [508, 431] width 49 height 10
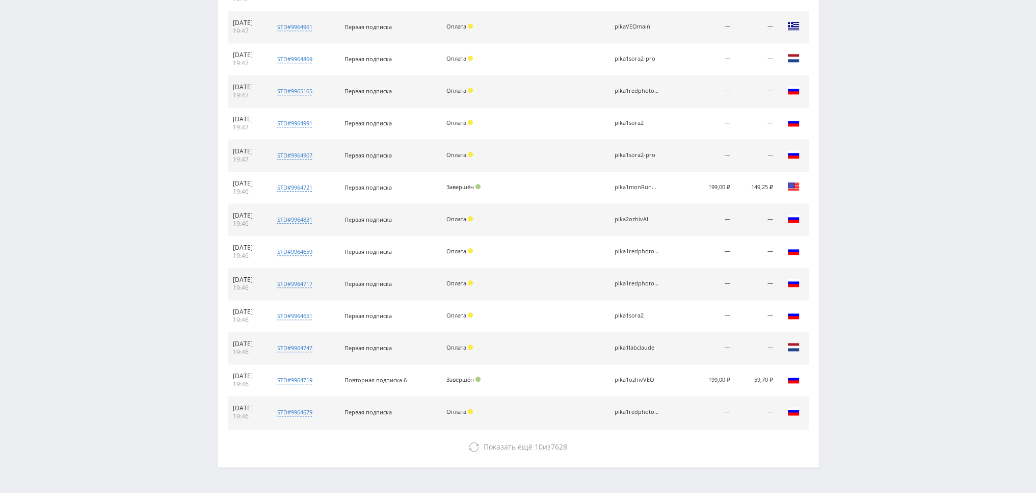
scroll to position [1570, 0]
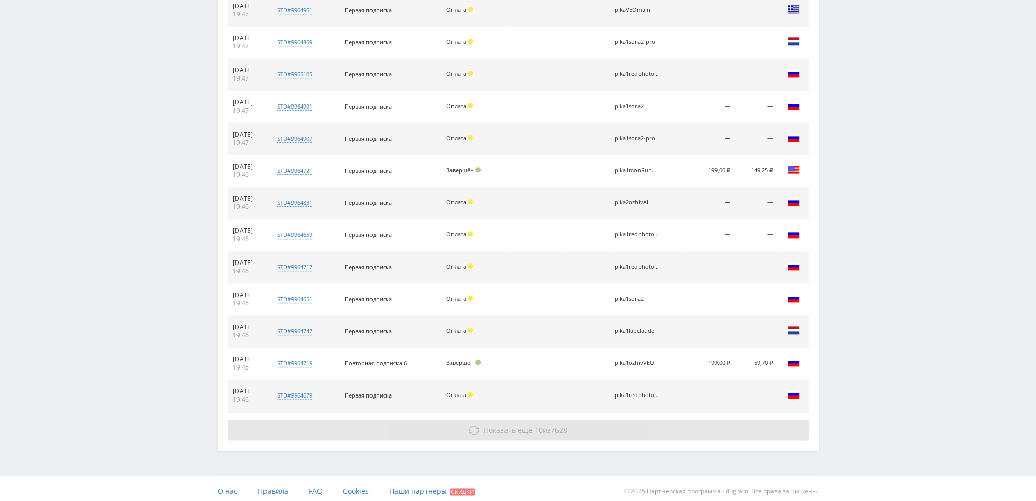
click at [547, 425] on span "Показать ещё 10 из 7628" at bounding box center [526, 430] width 84 height 10
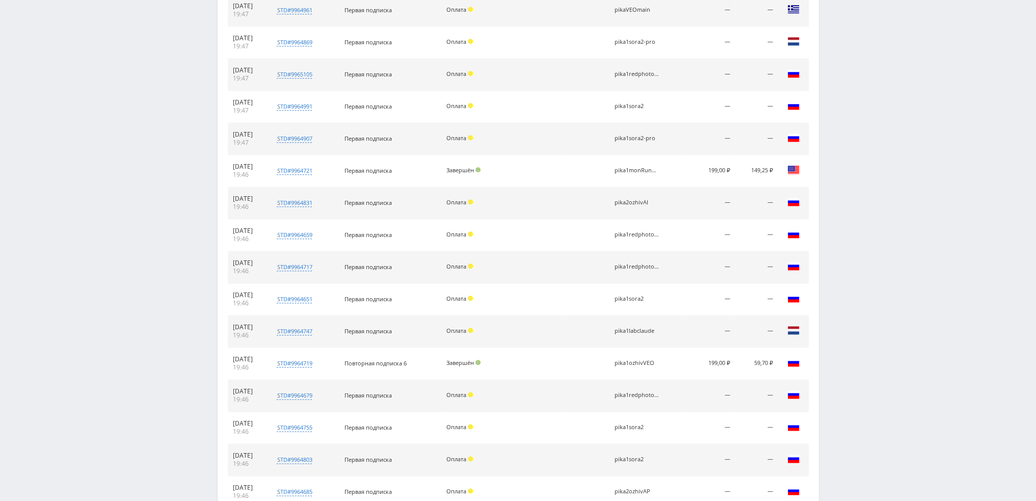
scroll to position [1826, 0]
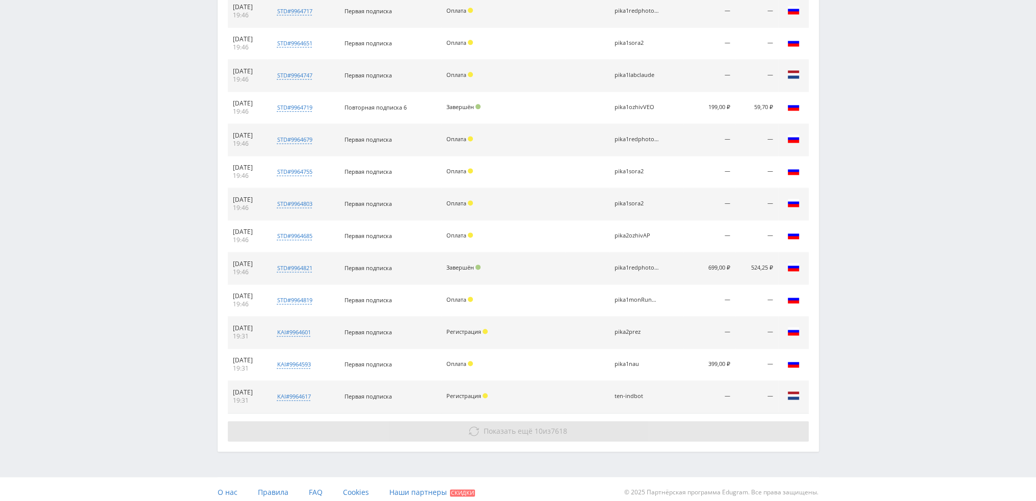
click at [561, 426] on span "7618" at bounding box center [559, 431] width 16 height 10
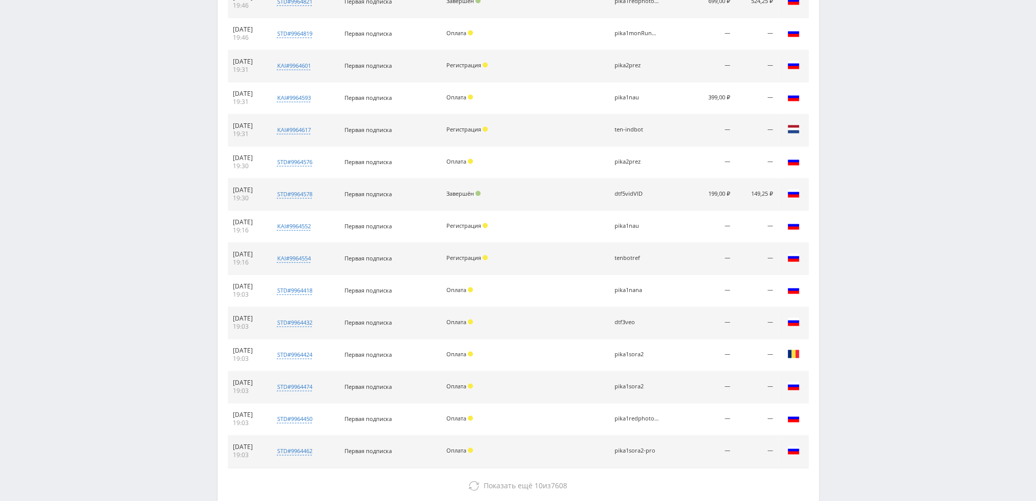
scroll to position [2146, 0]
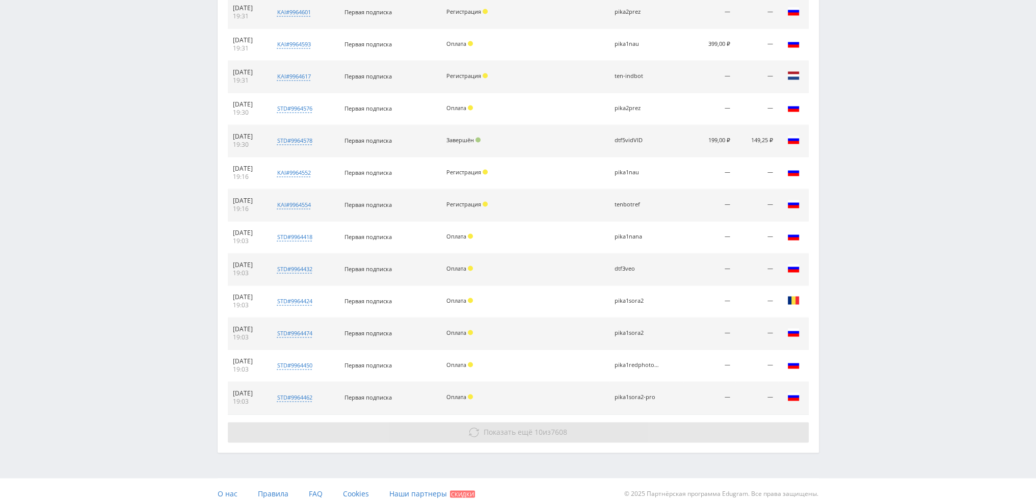
click at [558, 427] on span "7608" at bounding box center [559, 432] width 16 height 10
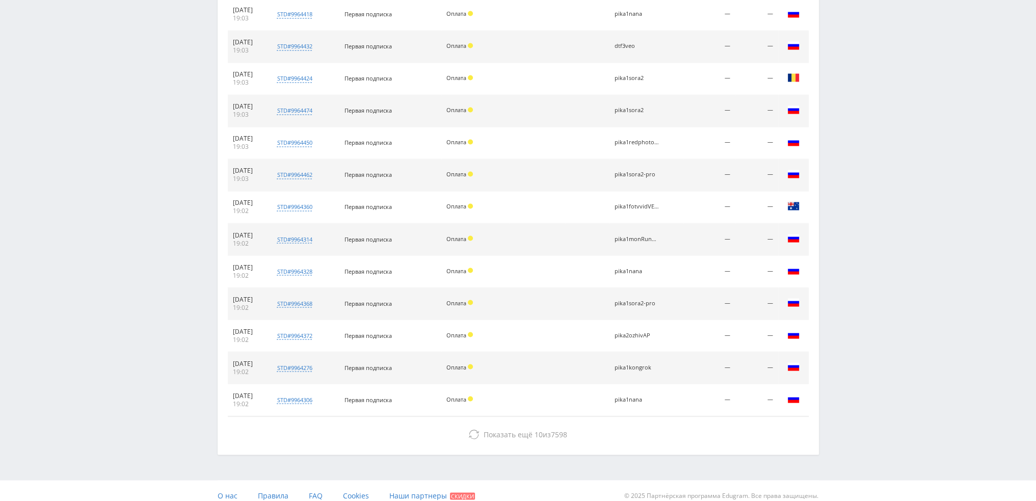
scroll to position [2371, 0]
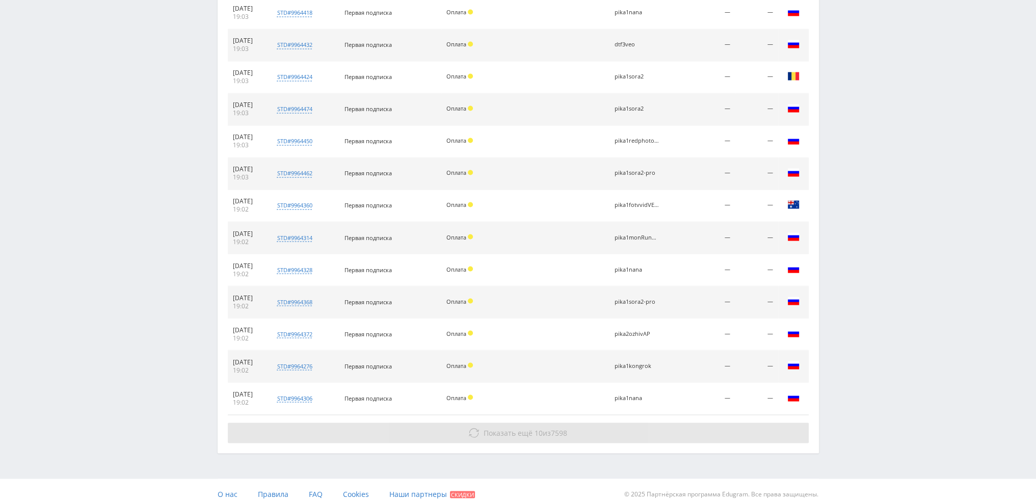
click at [551, 428] on span "Показать ещё 10 из 7598" at bounding box center [526, 433] width 84 height 10
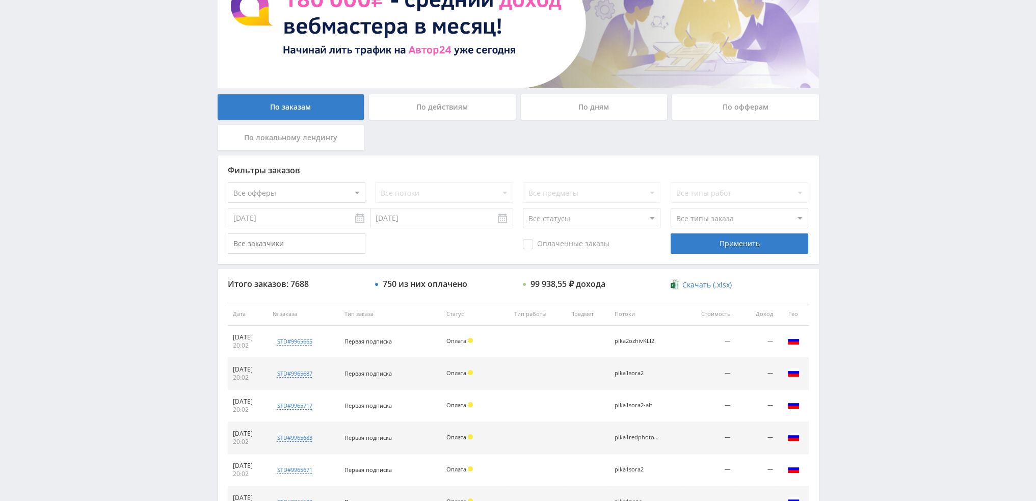
scroll to position [0, 0]
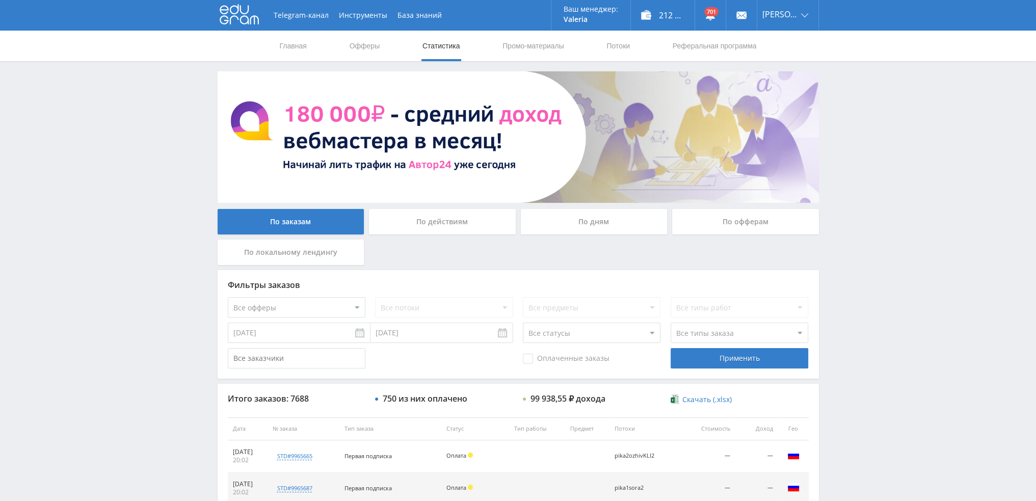
click at [586, 221] on div "По дням" at bounding box center [594, 221] width 147 height 25
click at [0, 0] on input "По дням" at bounding box center [0, 0] width 0 height 0
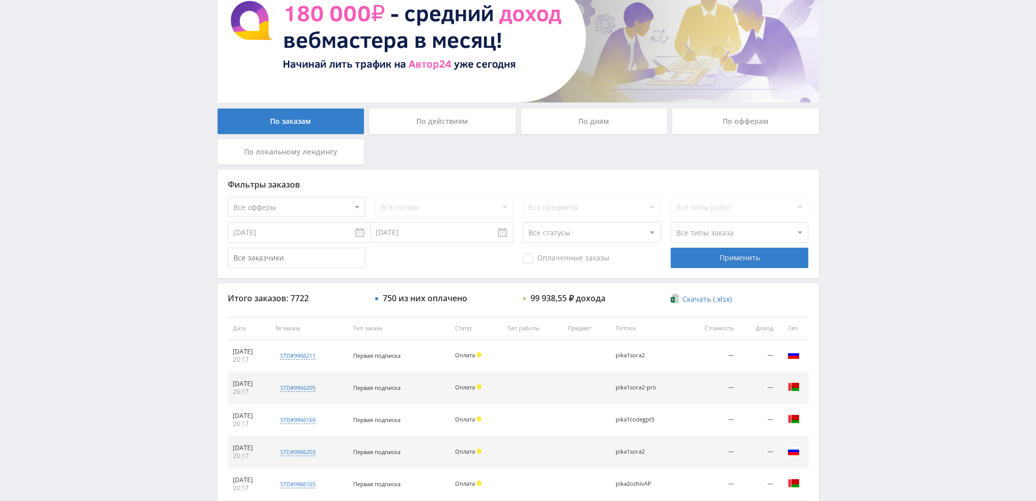
scroll to position [98, 0]
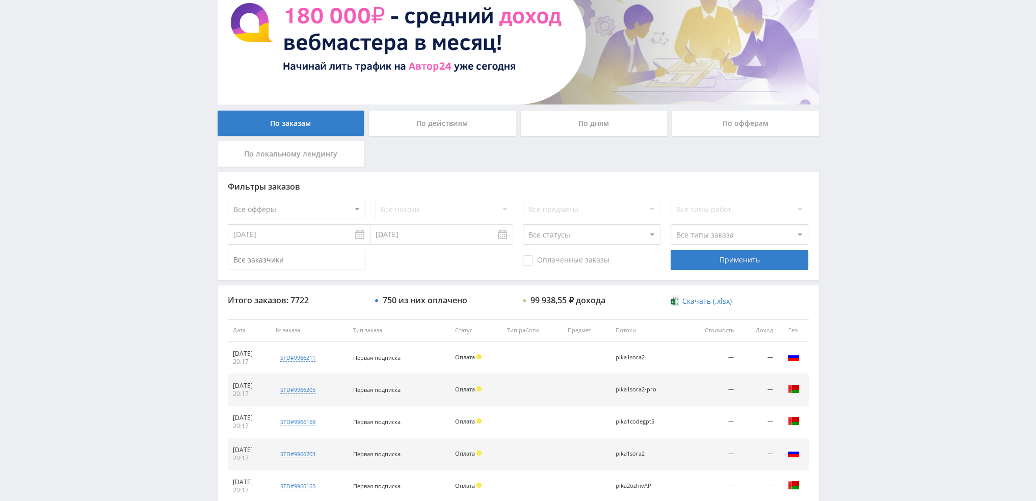
click at [557, 120] on div "По дням" at bounding box center [594, 123] width 147 height 25
click at [0, 0] on input "По дням" at bounding box center [0, 0] width 0 height 0
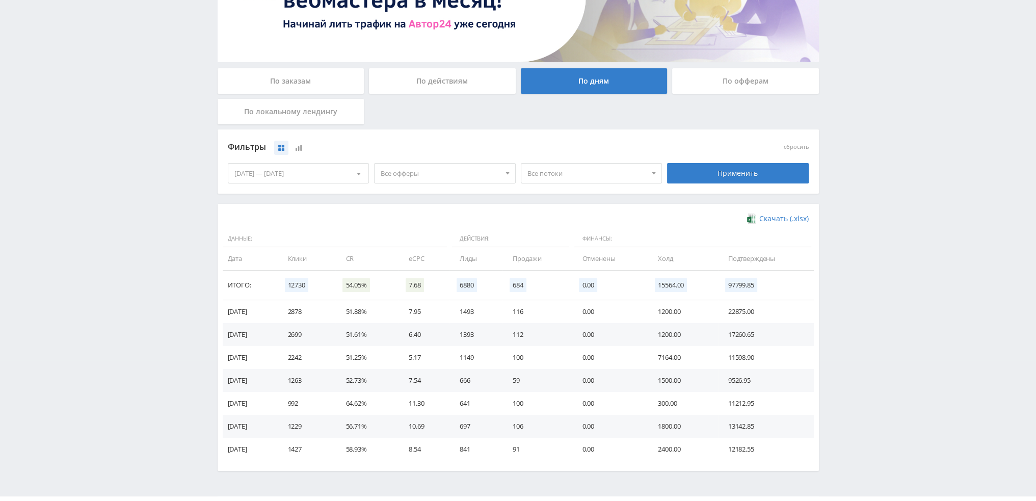
scroll to position [166, 0]
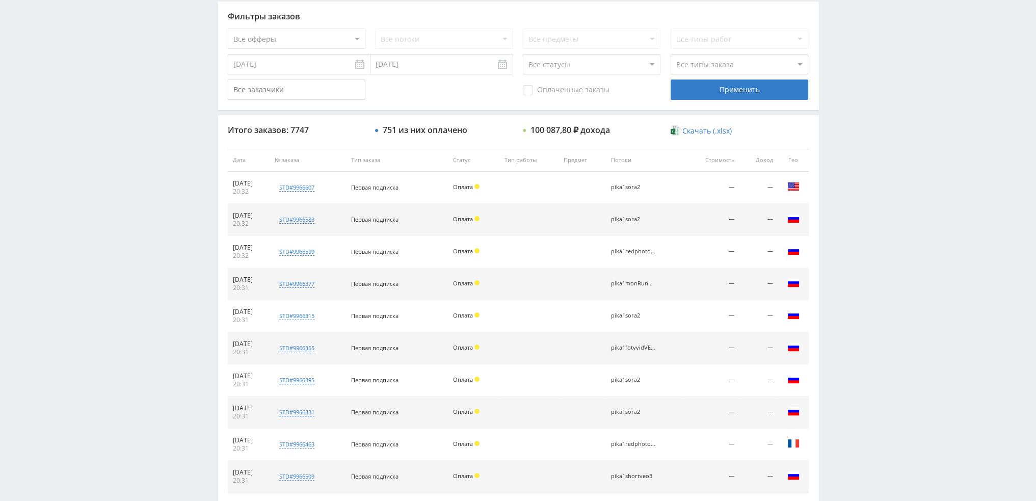
scroll to position [353, 0]
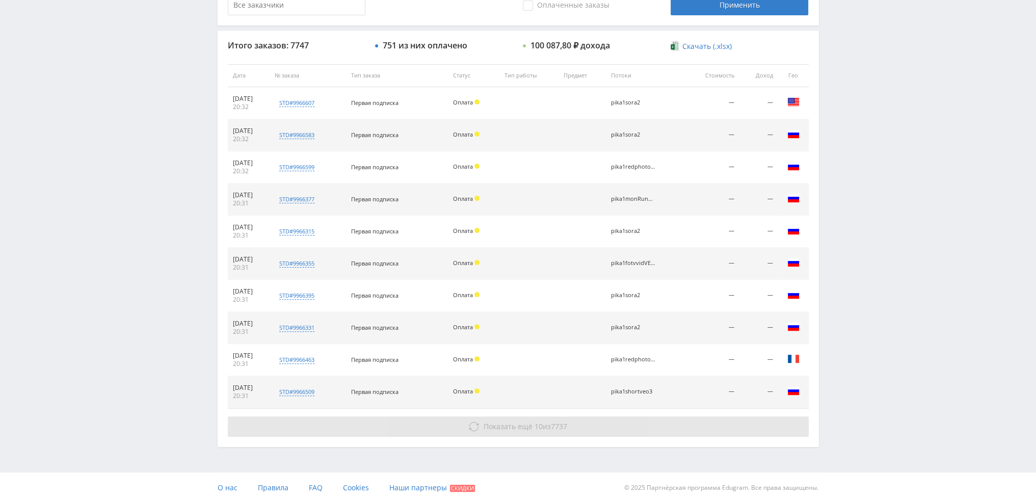
click at [418, 433] on button "Показать ещё 10 из 7737" at bounding box center [518, 427] width 581 height 20
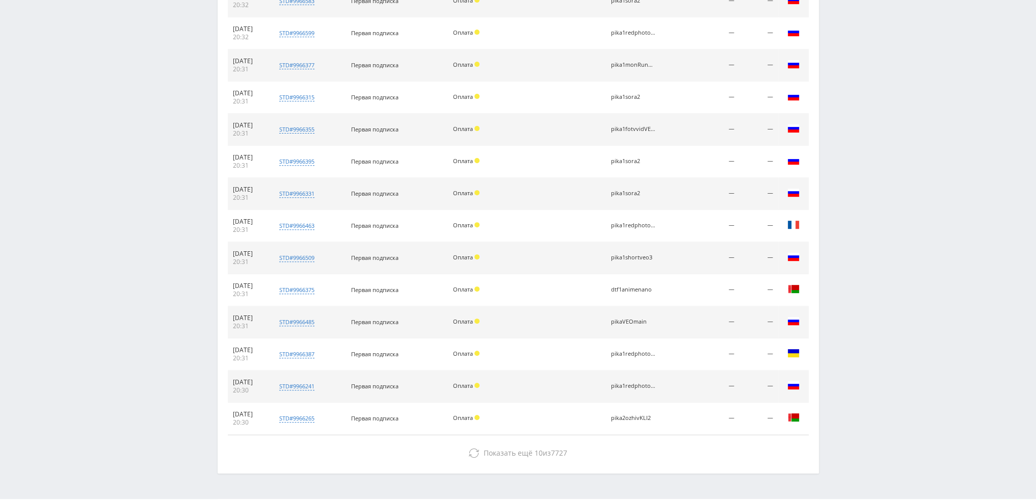
scroll to position [514, 0]
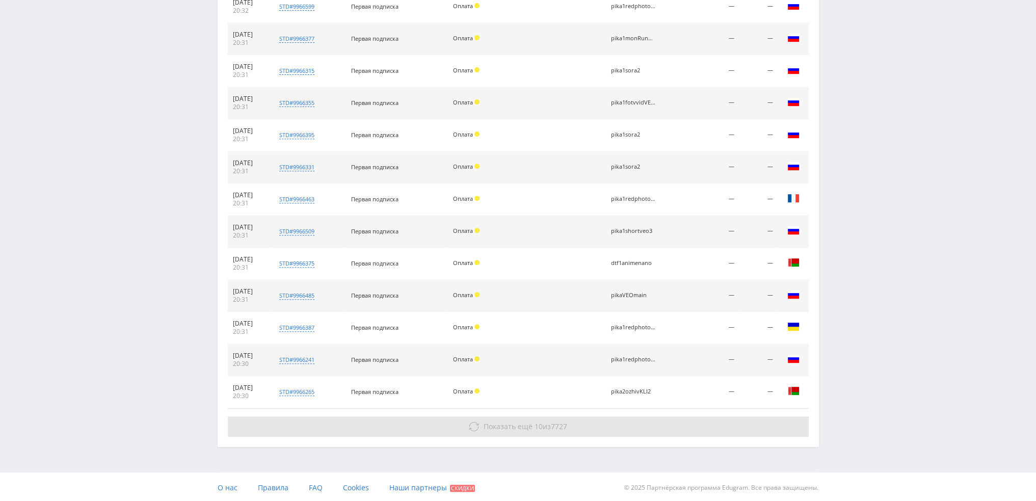
click at [460, 424] on button "Показать ещё 10 из 7727" at bounding box center [518, 427] width 581 height 20
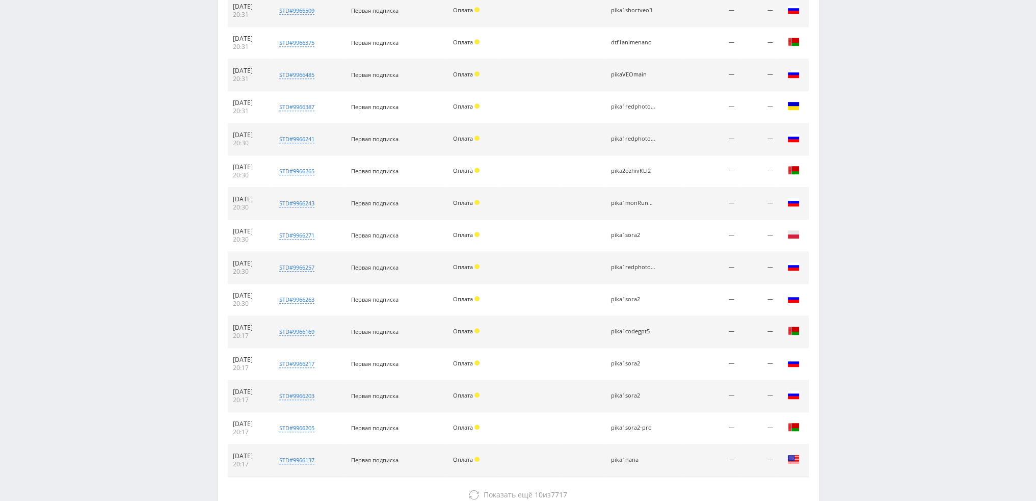
scroll to position [801, 0]
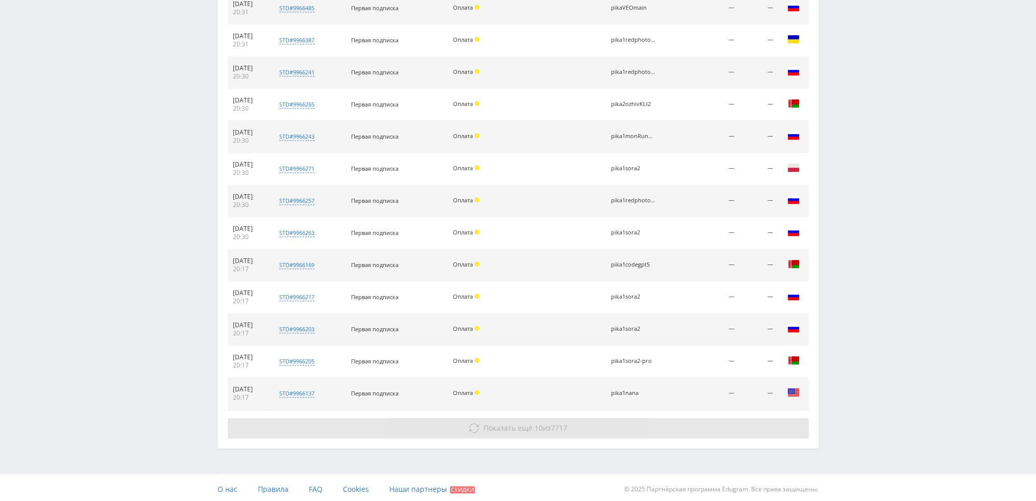
click at [462, 428] on button "Показать ещё 10 из 7717" at bounding box center [518, 428] width 581 height 20
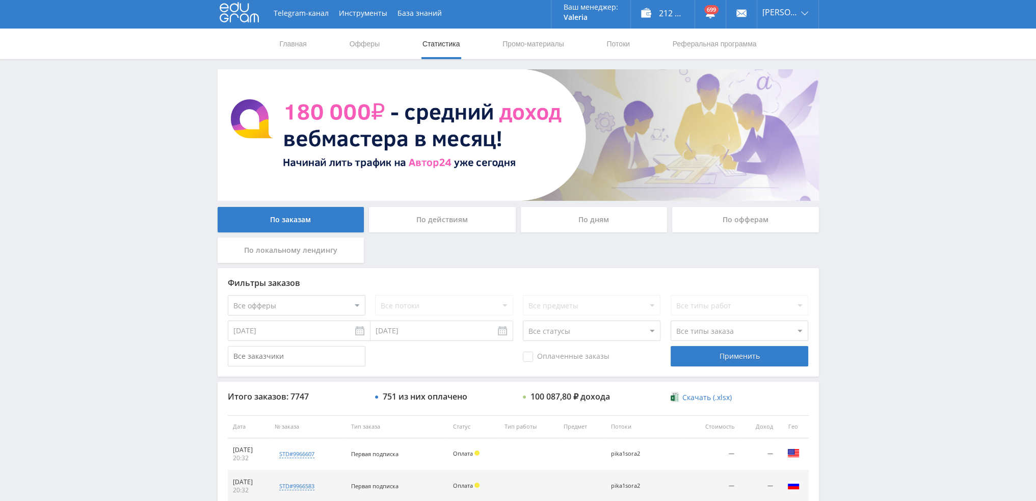
scroll to position [0, 0]
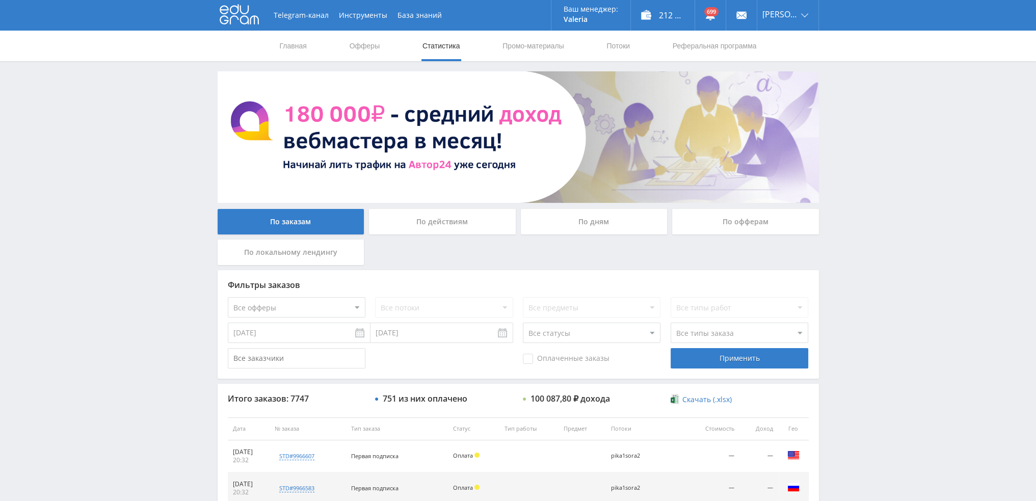
click at [559, 223] on div "По дням" at bounding box center [594, 221] width 147 height 25
click at [0, 0] on input "По дням" at bounding box center [0, 0] width 0 height 0
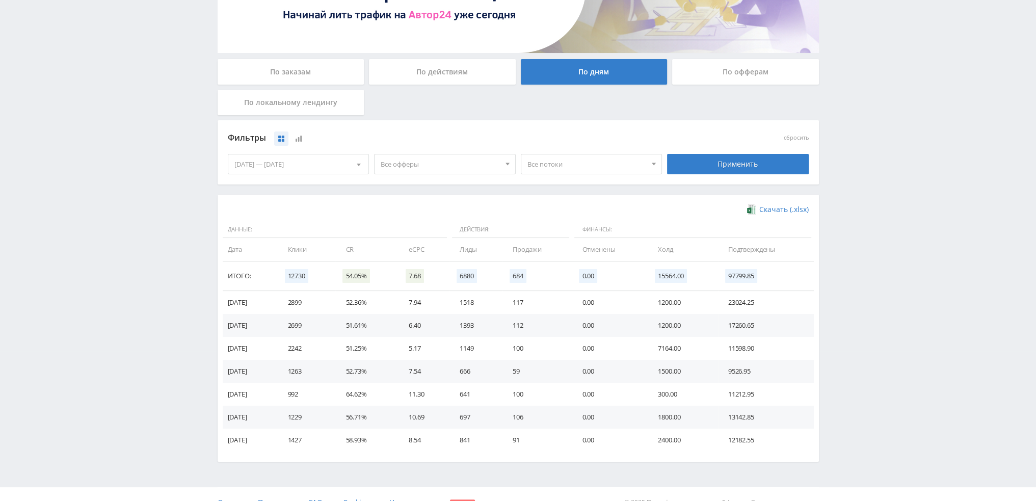
scroll to position [153, 0]
